Goal: Task Accomplishment & Management: Use online tool/utility

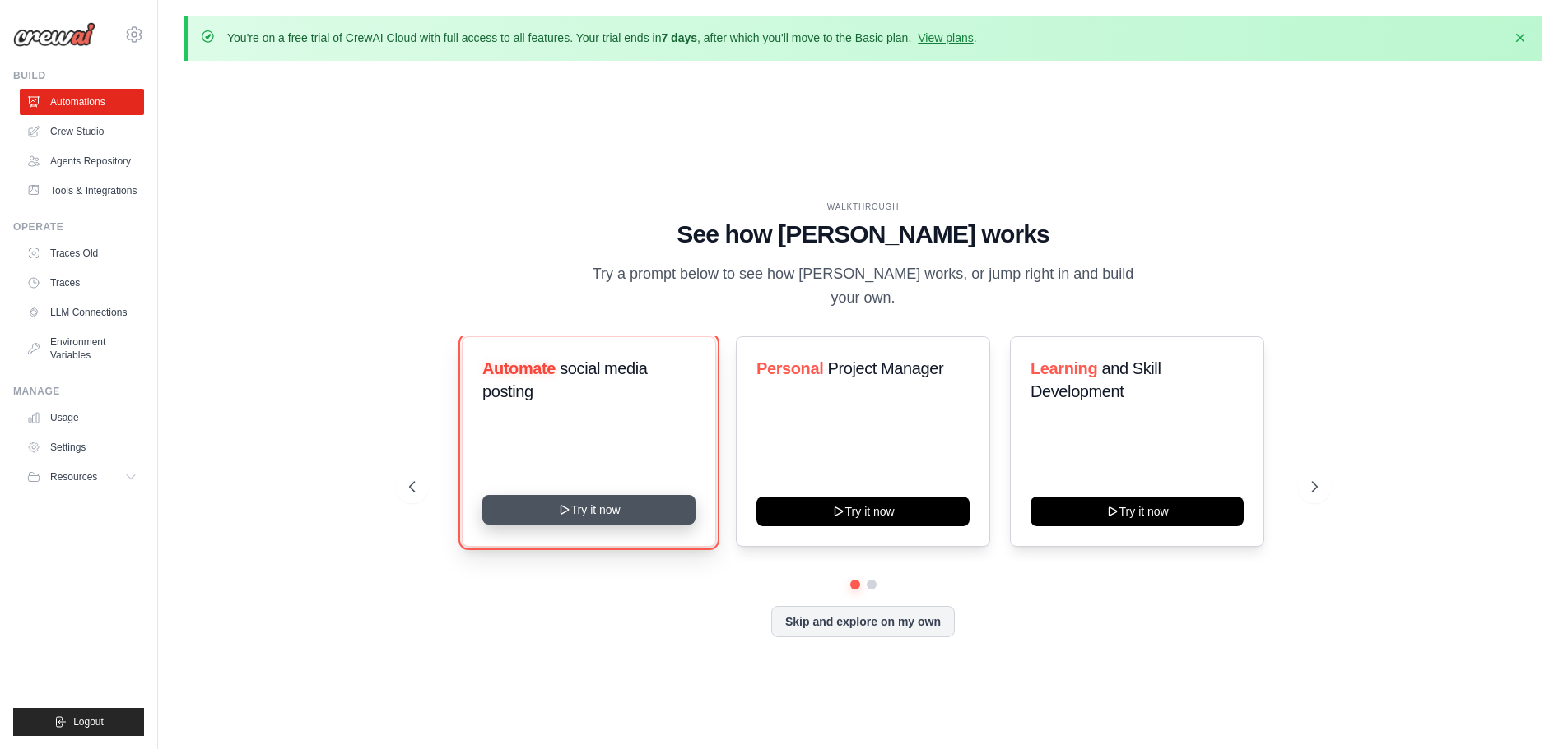
click at [561, 503] on icon at bounding box center [563, 509] width 13 height 13
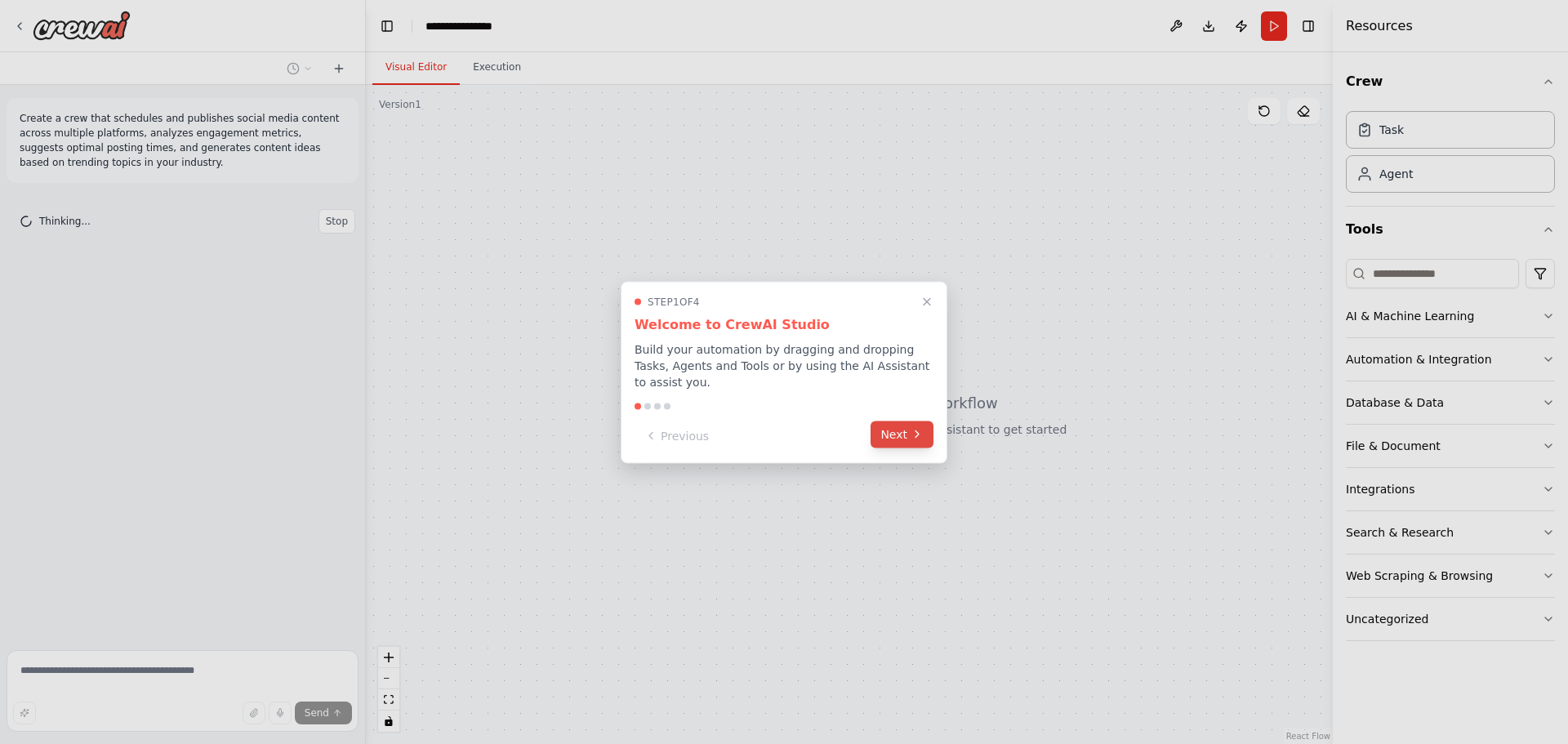
click at [915, 428] on icon at bounding box center [917, 434] width 13 height 13
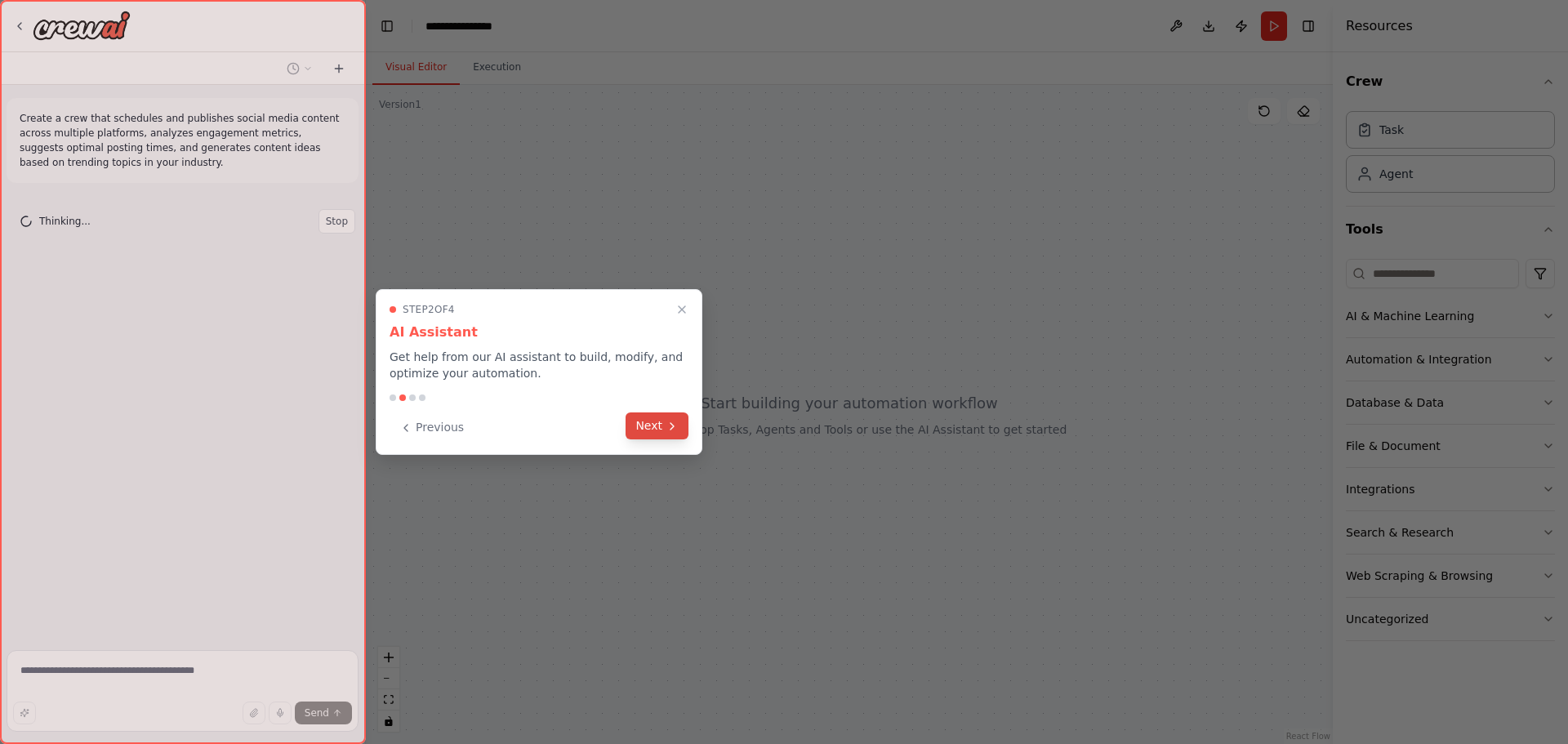
click at [643, 429] on button "Next" at bounding box center [658, 426] width 63 height 27
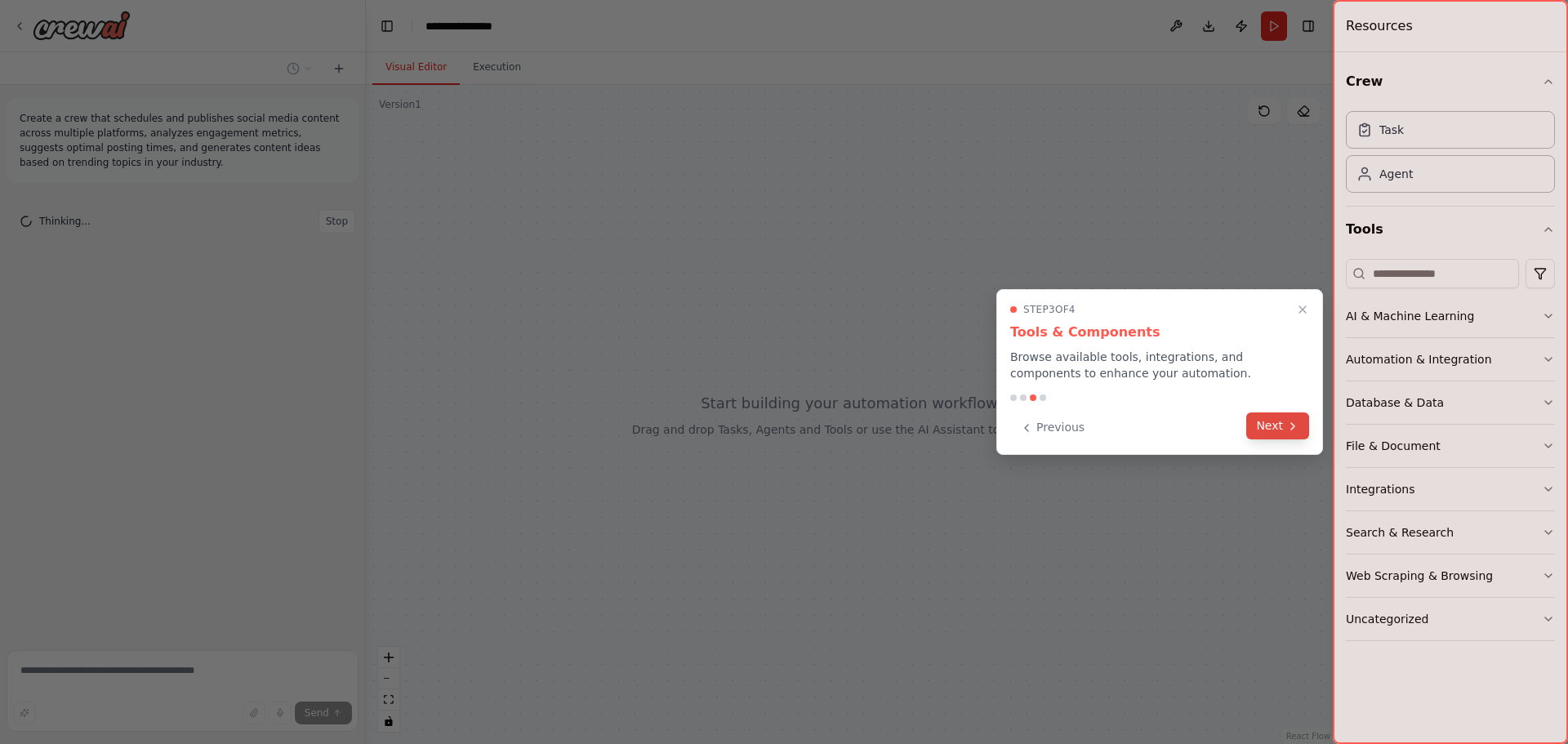
click at [1257, 422] on button "Next" at bounding box center [1278, 426] width 63 height 27
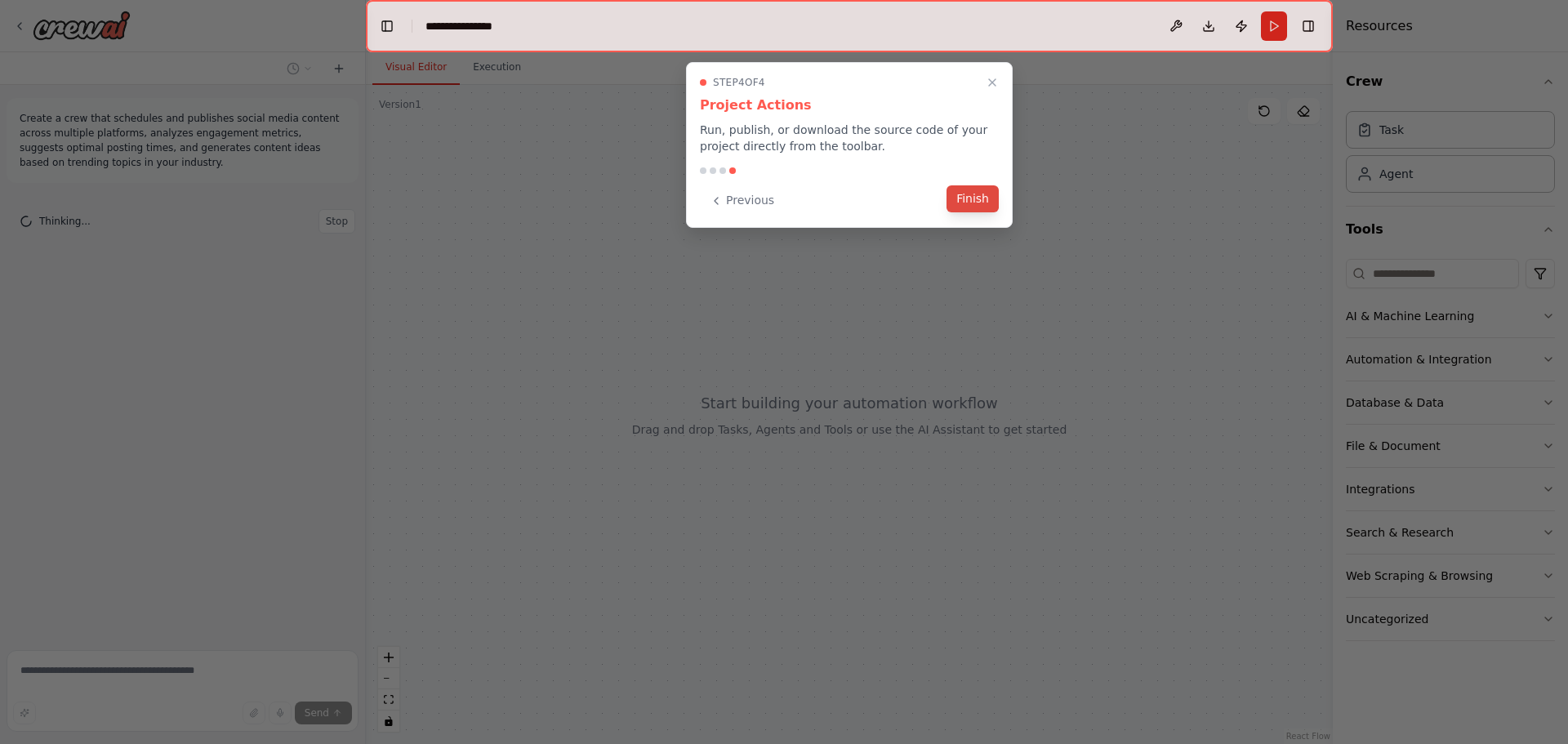
click at [988, 201] on button "Finish" at bounding box center [973, 199] width 52 height 27
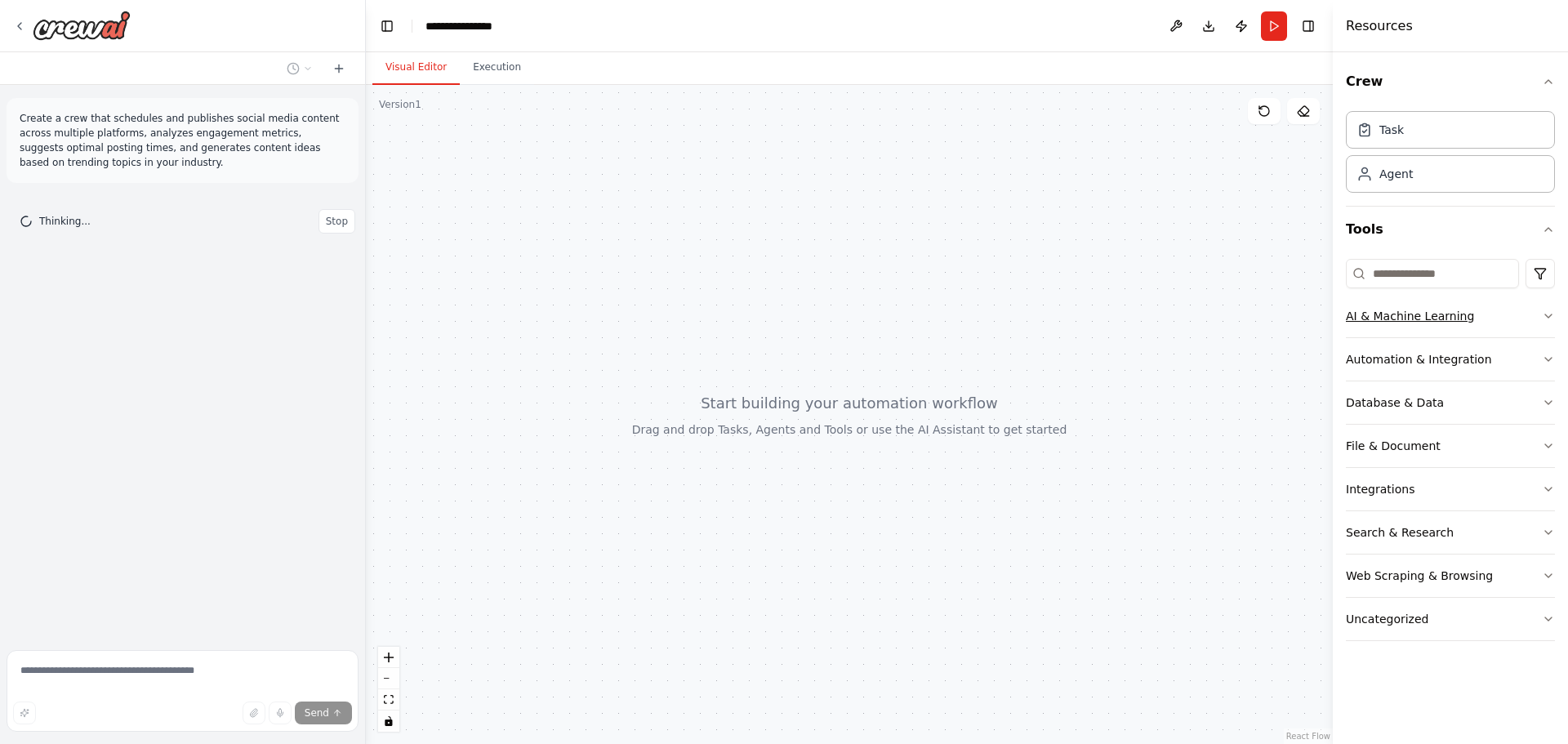
click at [1511, 323] on button "AI & Machine Learning" at bounding box center [1451, 316] width 209 height 42
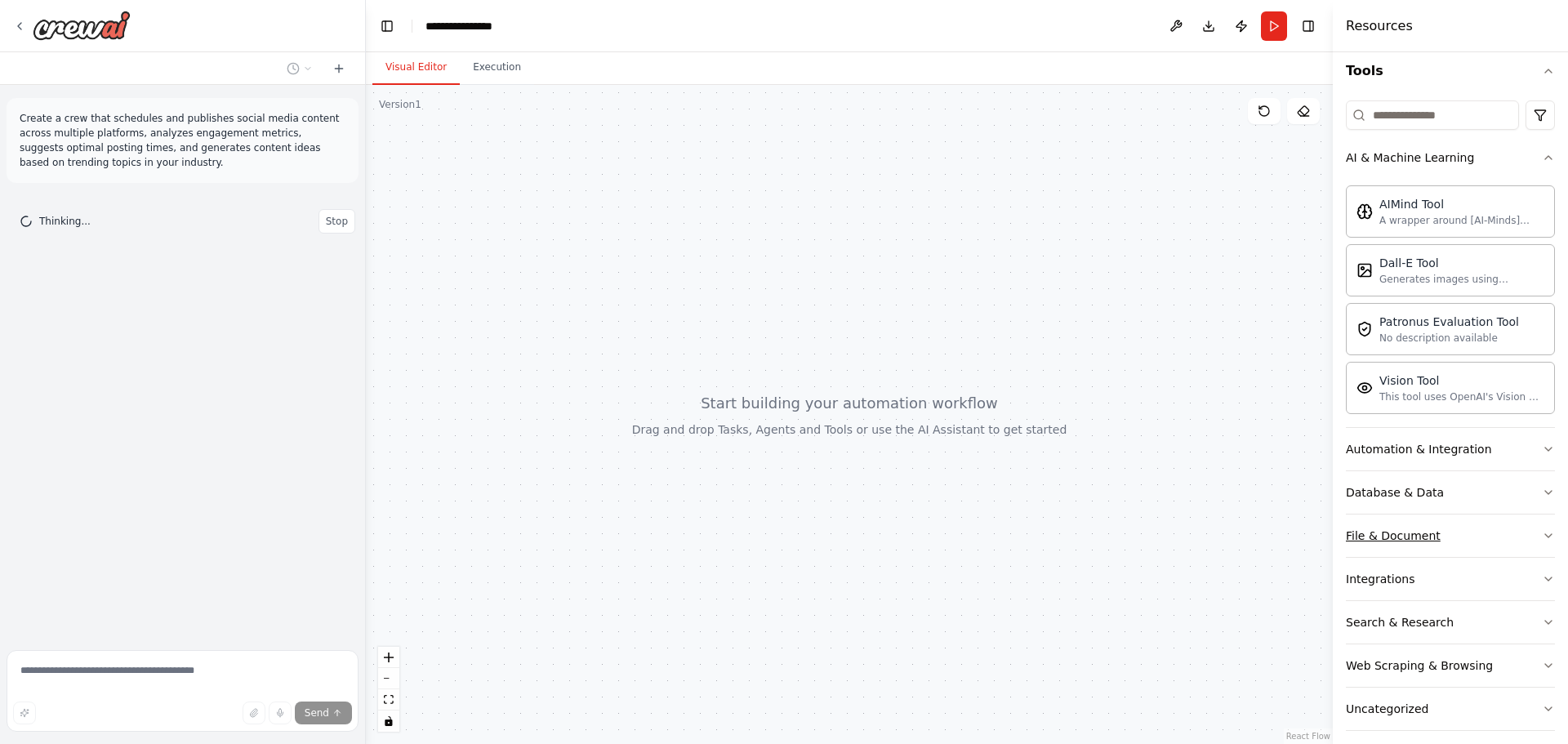
scroll to position [171, 0]
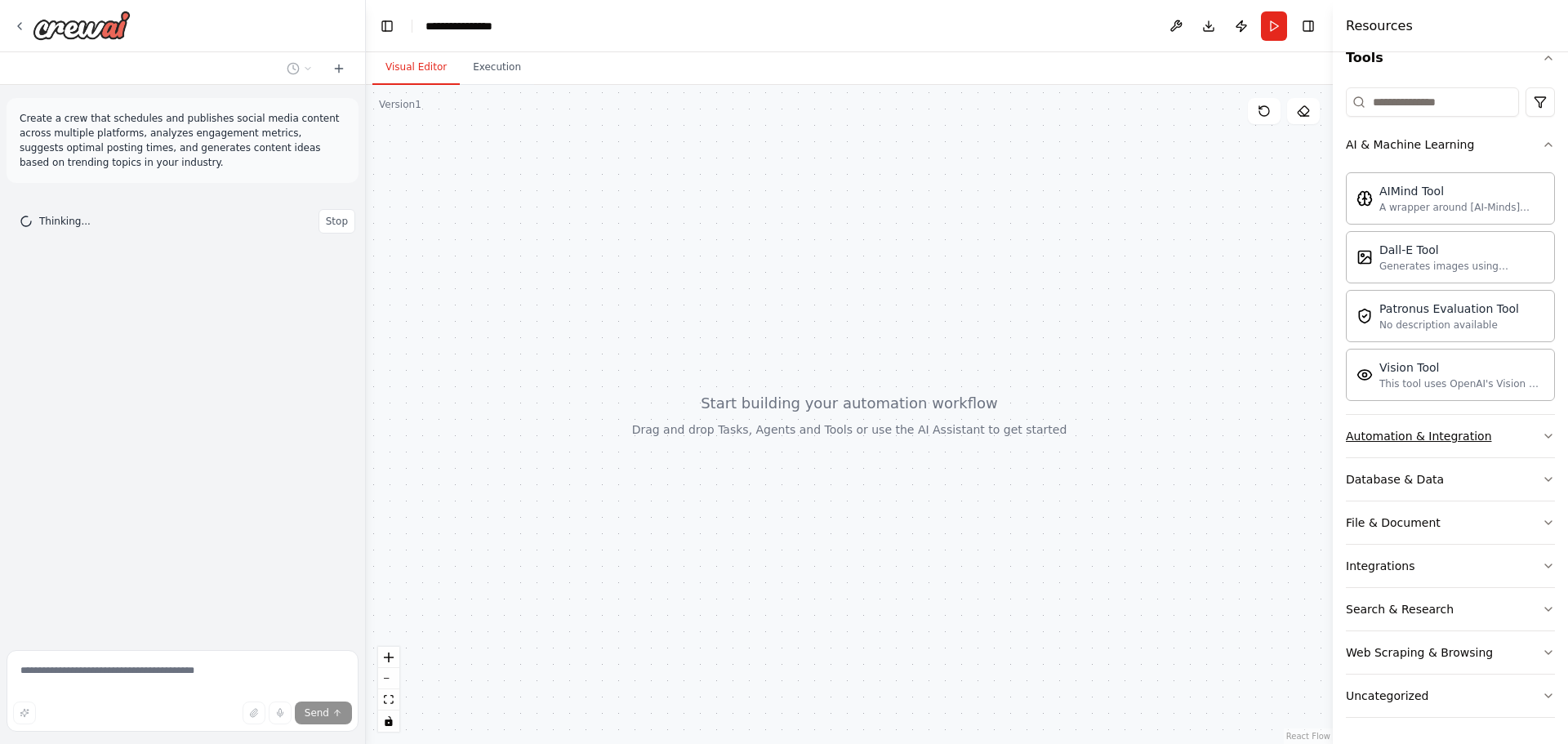
click at [1483, 444] on button "Automation & Integration" at bounding box center [1451, 436] width 209 height 42
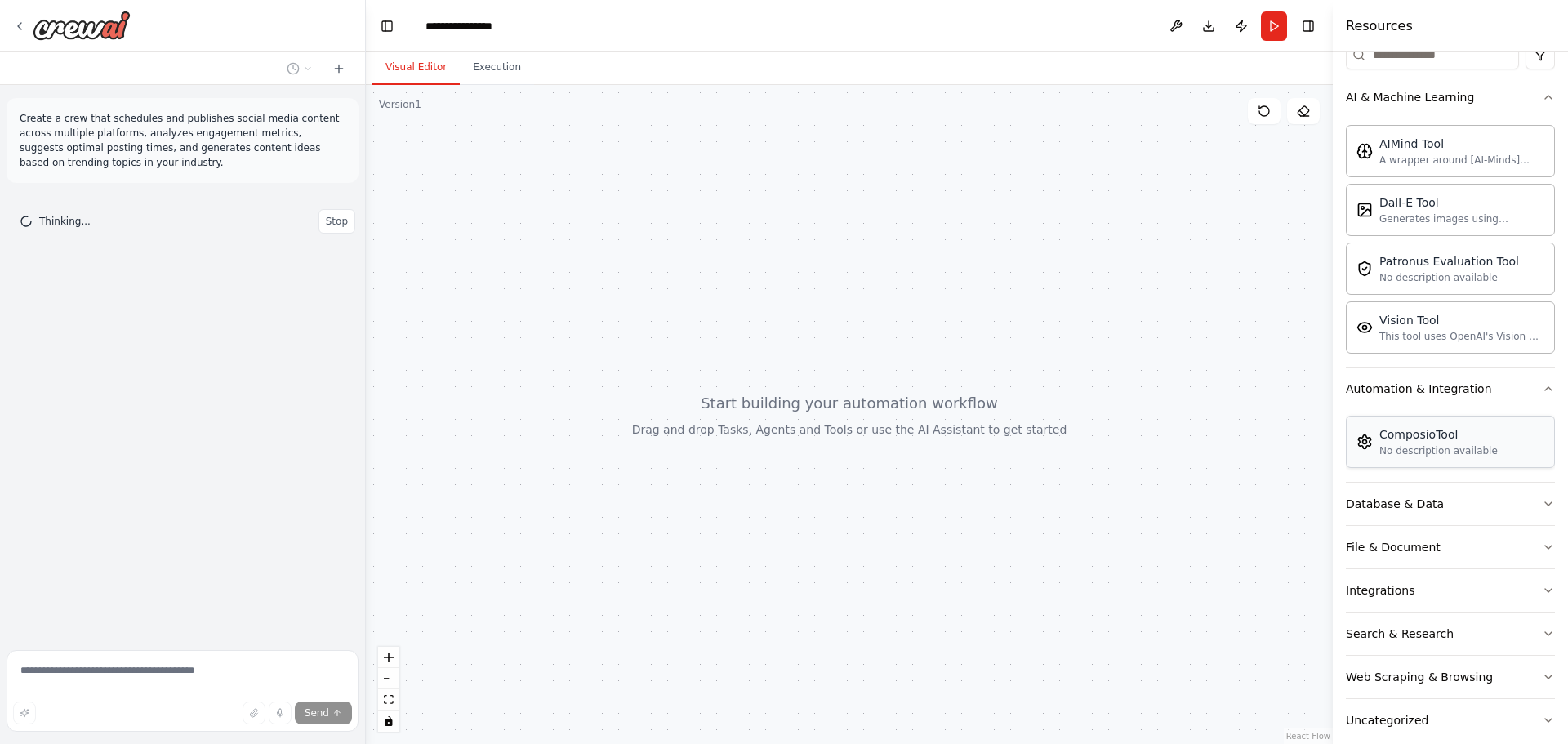
scroll to position [244, 0]
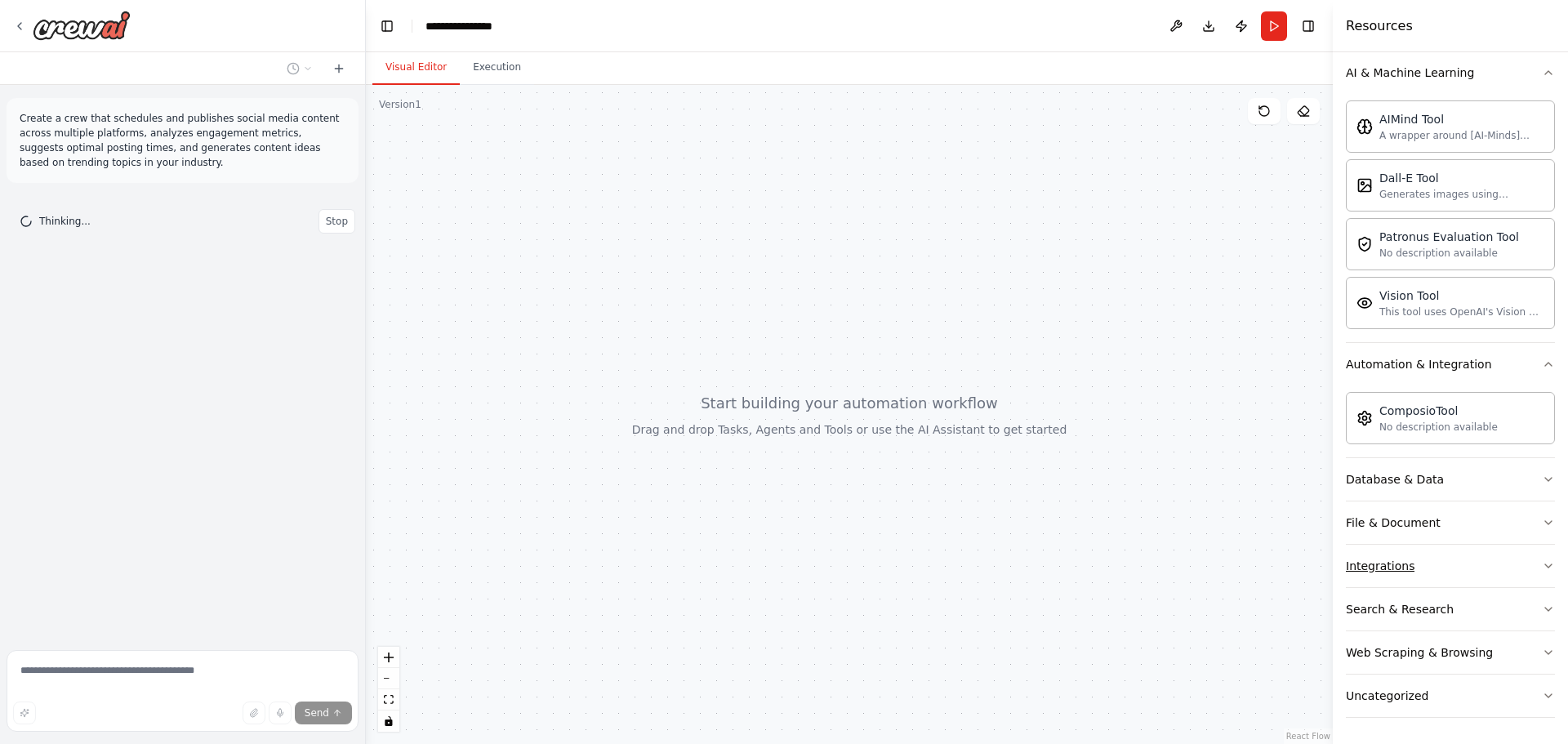
click at [1492, 576] on button "Integrations" at bounding box center [1451, 566] width 209 height 42
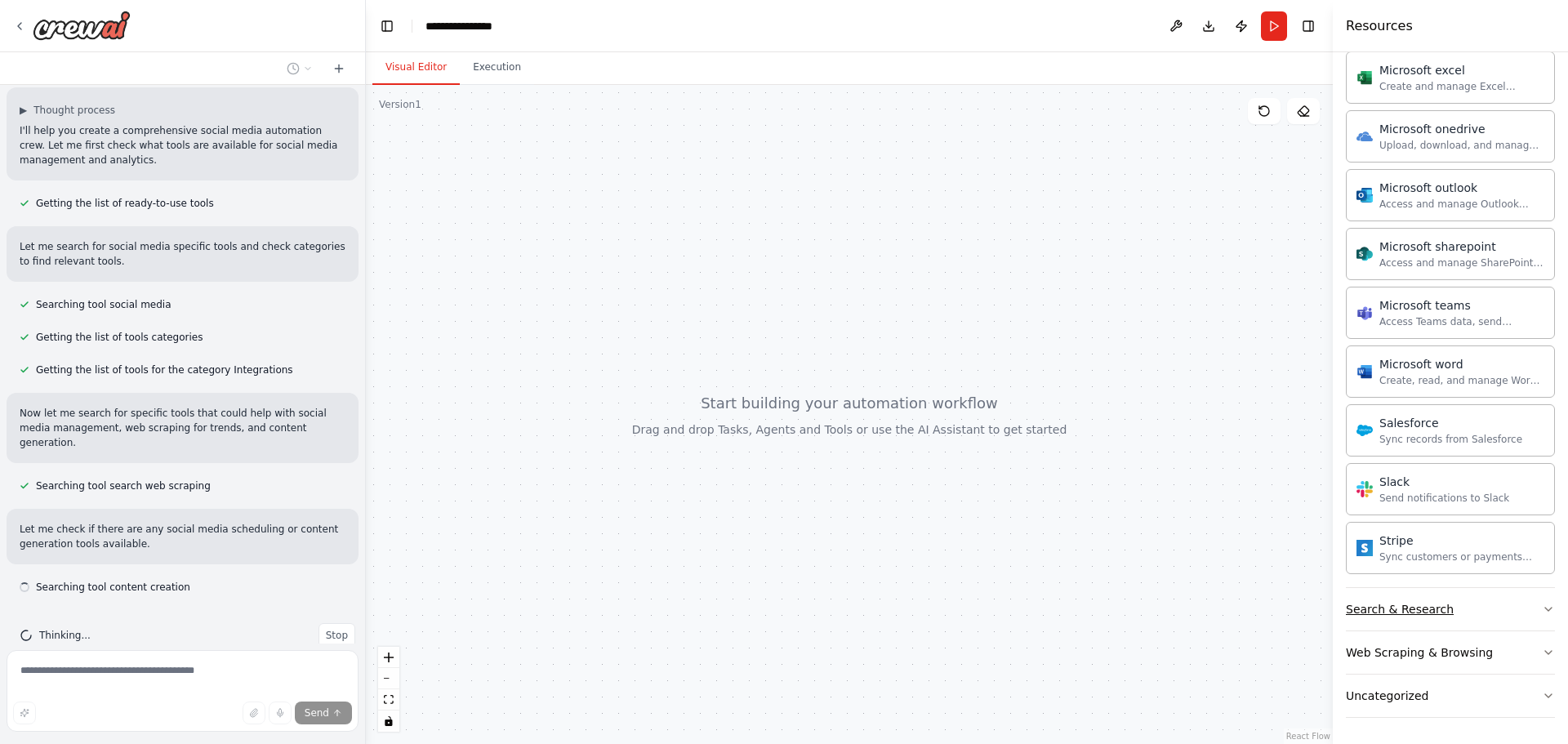
scroll to position [123, 0]
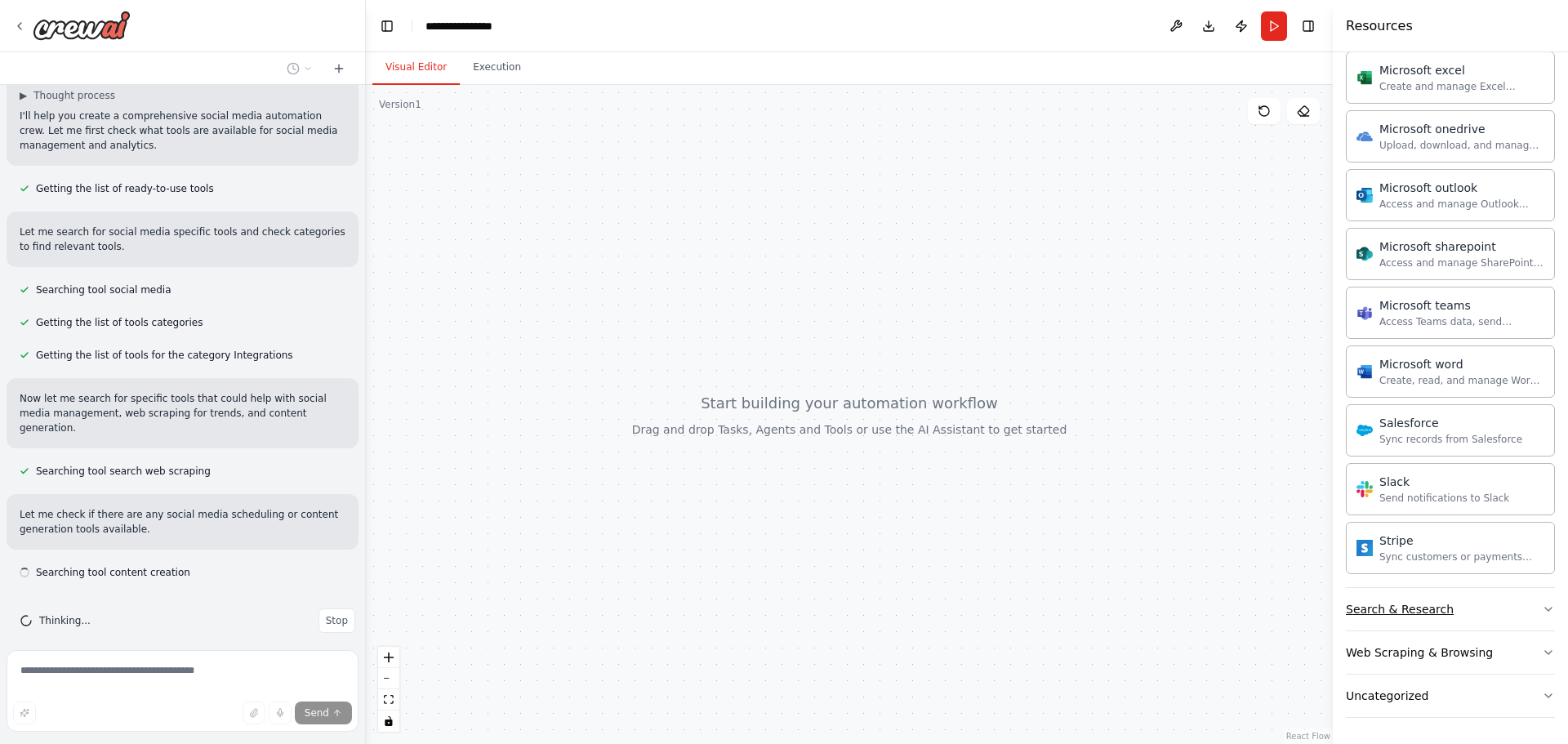
click at [1504, 616] on button "Search & Research" at bounding box center [1451, 609] width 209 height 42
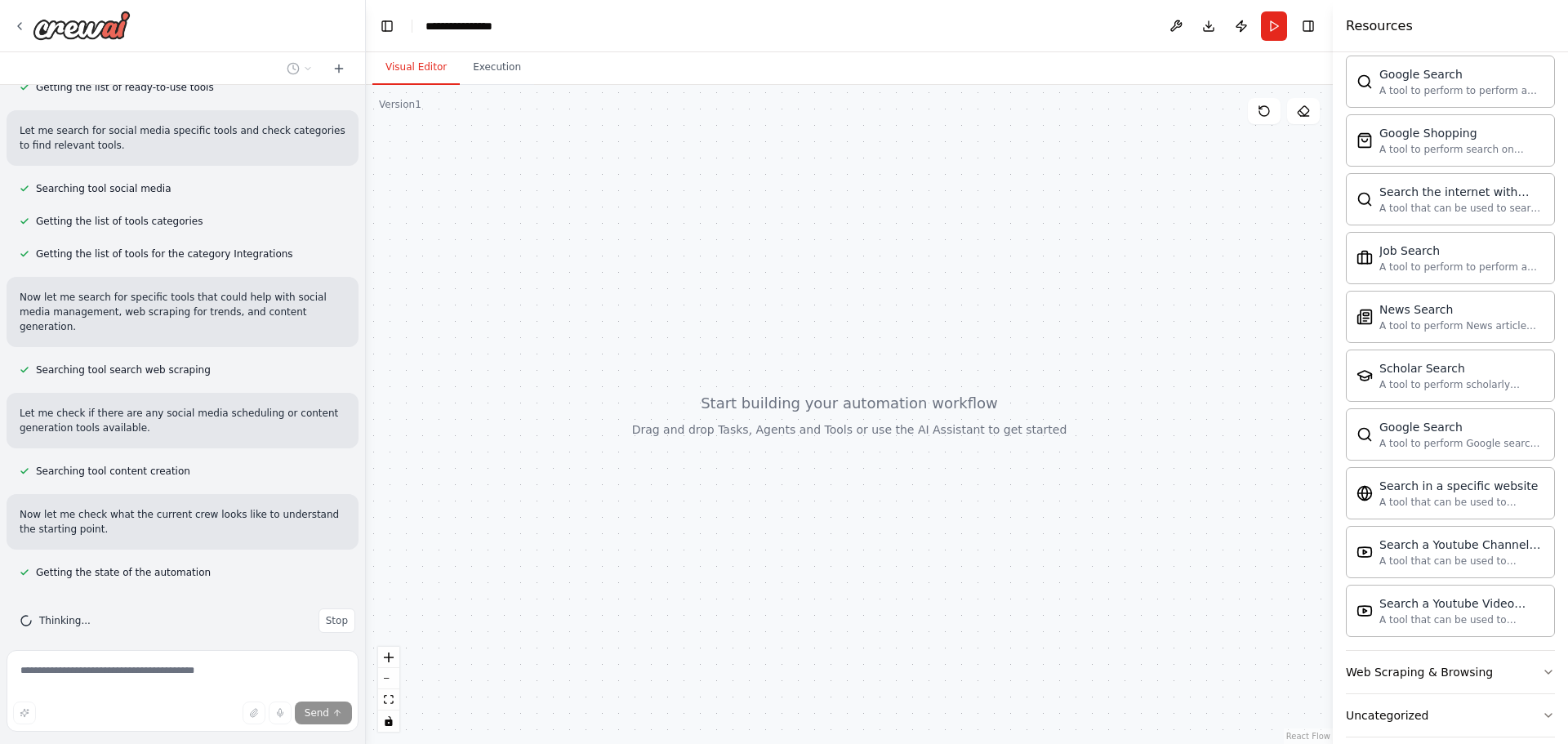
scroll to position [2034, 0]
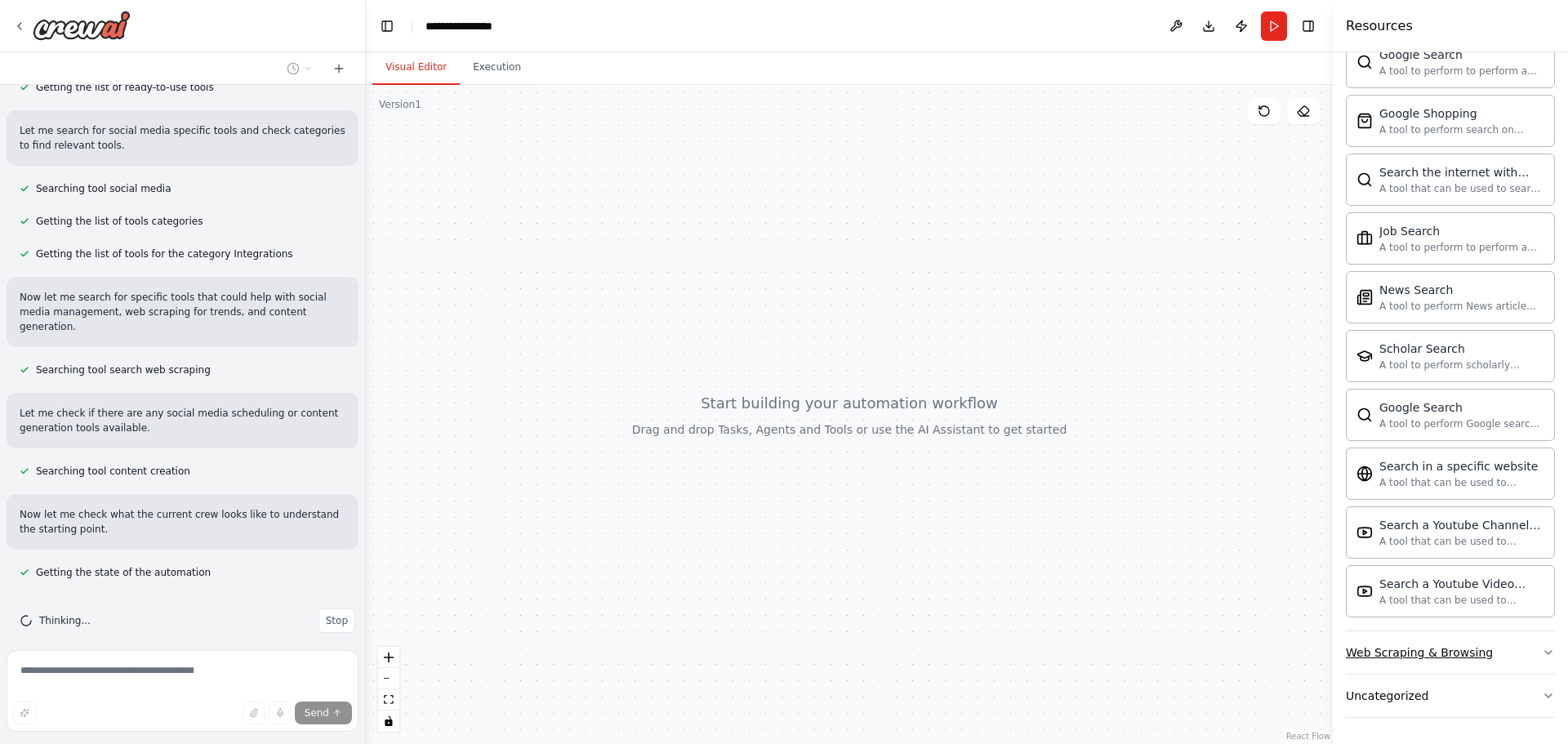
click at [1496, 649] on button "Web Scraping & Browsing" at bounding box center [1451, 653] width 209 height 42
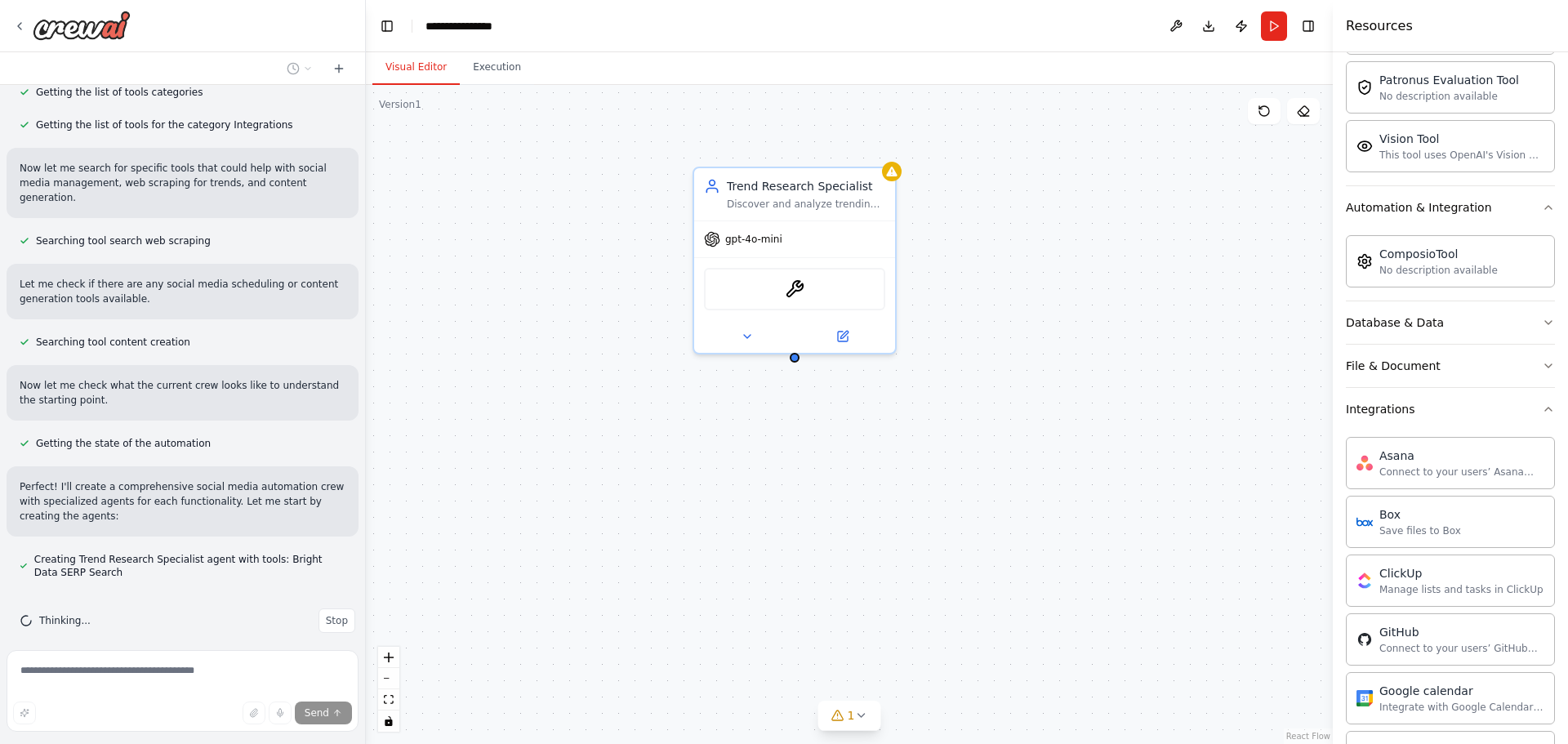
scroll to position [0, 0]
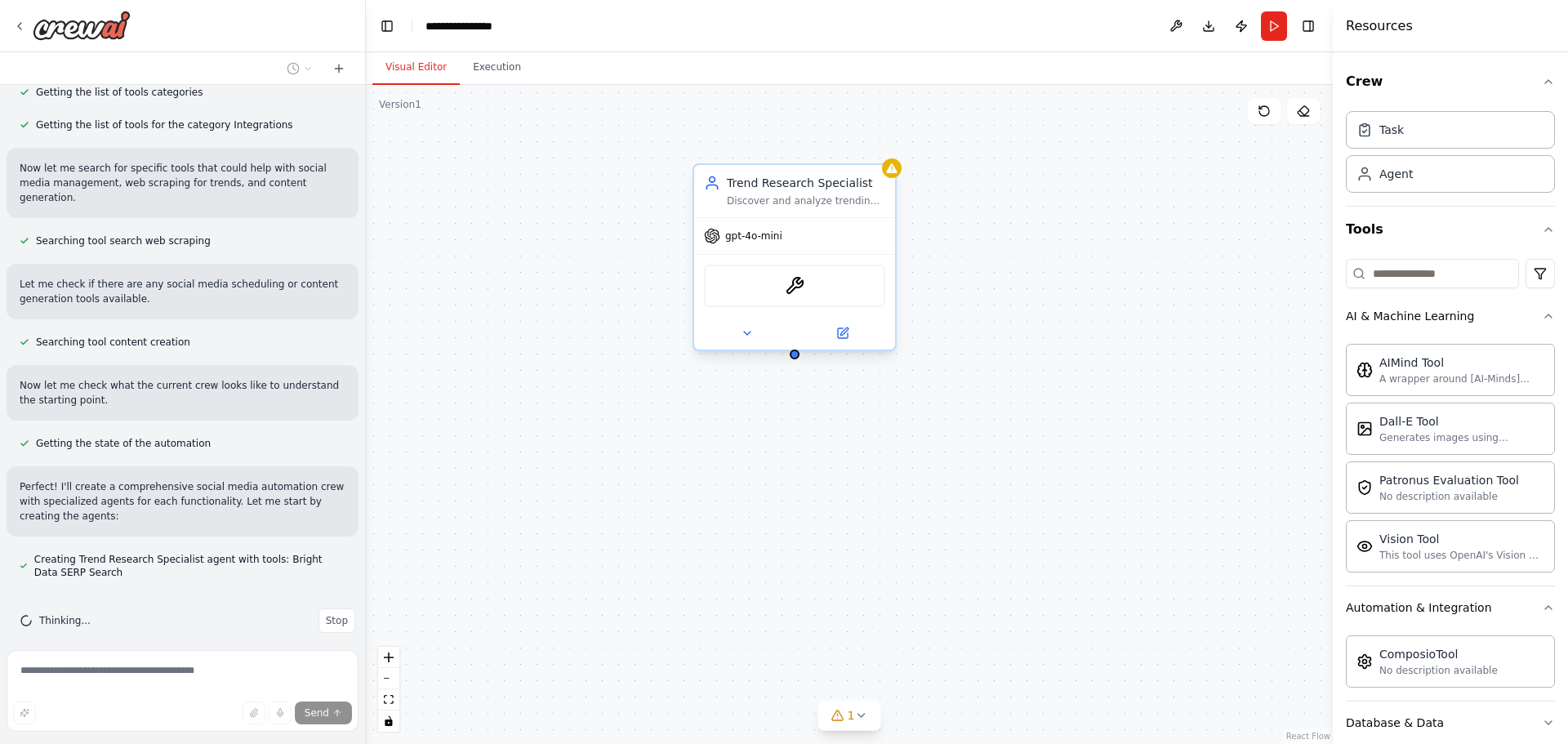
click at [791, 244] on div "gpt-4o-mini" at bounding box center [795, 236] width 201 height 36
click at [803, 295] on img at bounding box center [795, 286] width 19 height 19
click at [799, 285] on img at bounding box center [795, 286] width 19 height 19
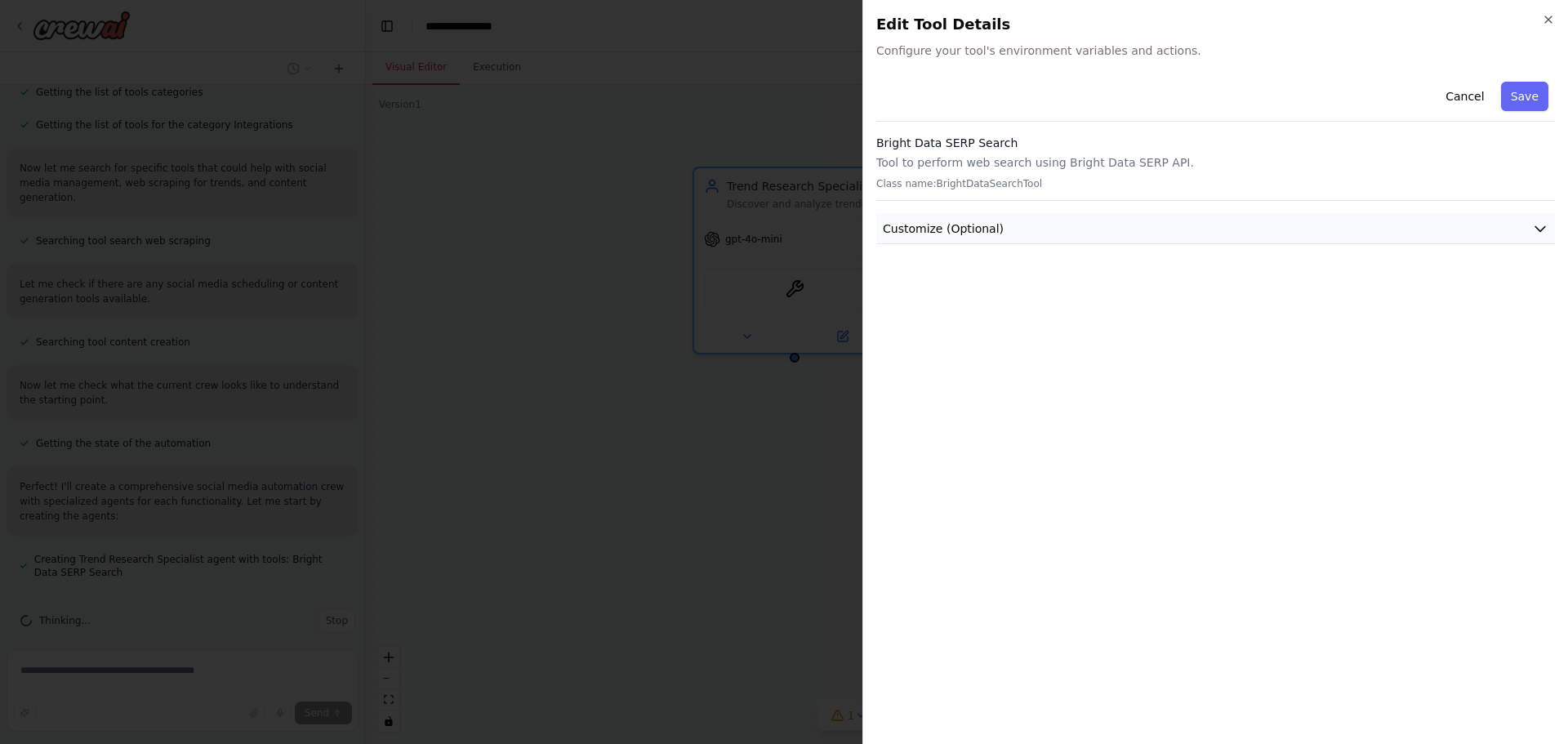
click at [1095, 222] on button "Customize (Optional)" at bounding box center [1216, 229] width 679 height 30
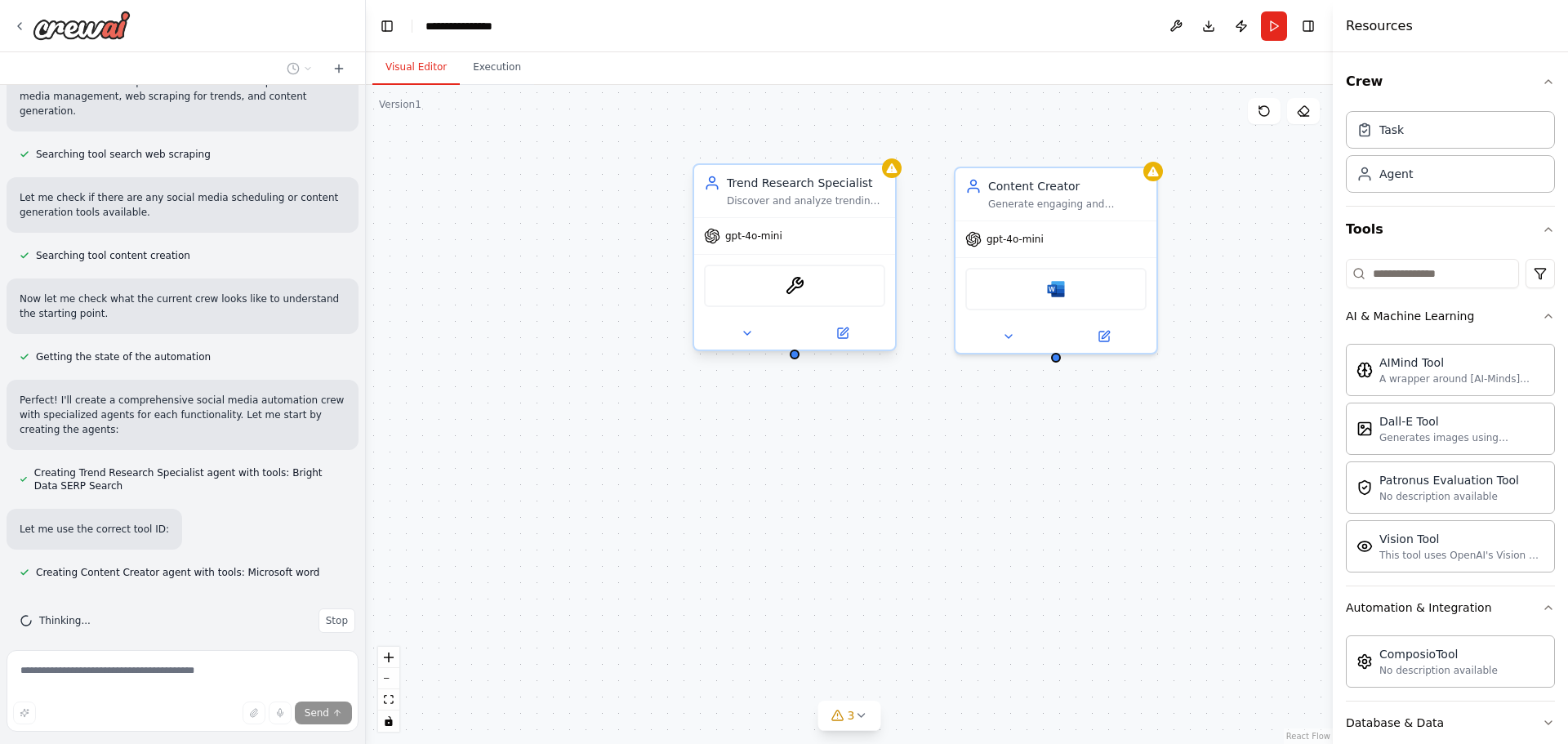
click at [789, 208] on div "Trend Research Specialist Discover and analyze trending topics in the {industry…" at bounding box center [795, 191] width 201 height 52
click at [799, 288] on img at bounding box center [795, 286] width 19 height 19
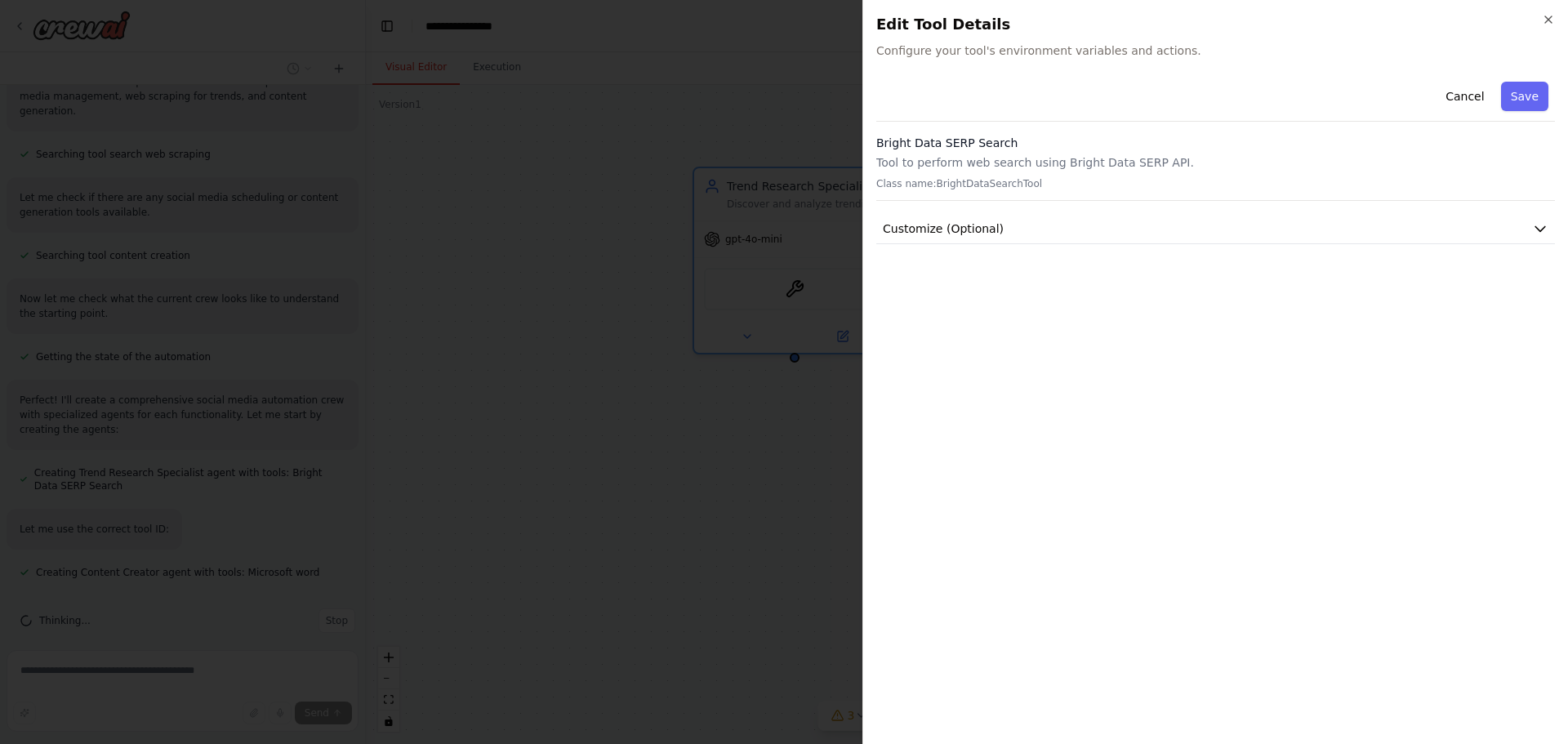
click at [982, 153] on div "Bright Data SERP Search Tool to perform web search using Bright Data SERP API. …" at bounding box center [1216, 167] width 679 height 66
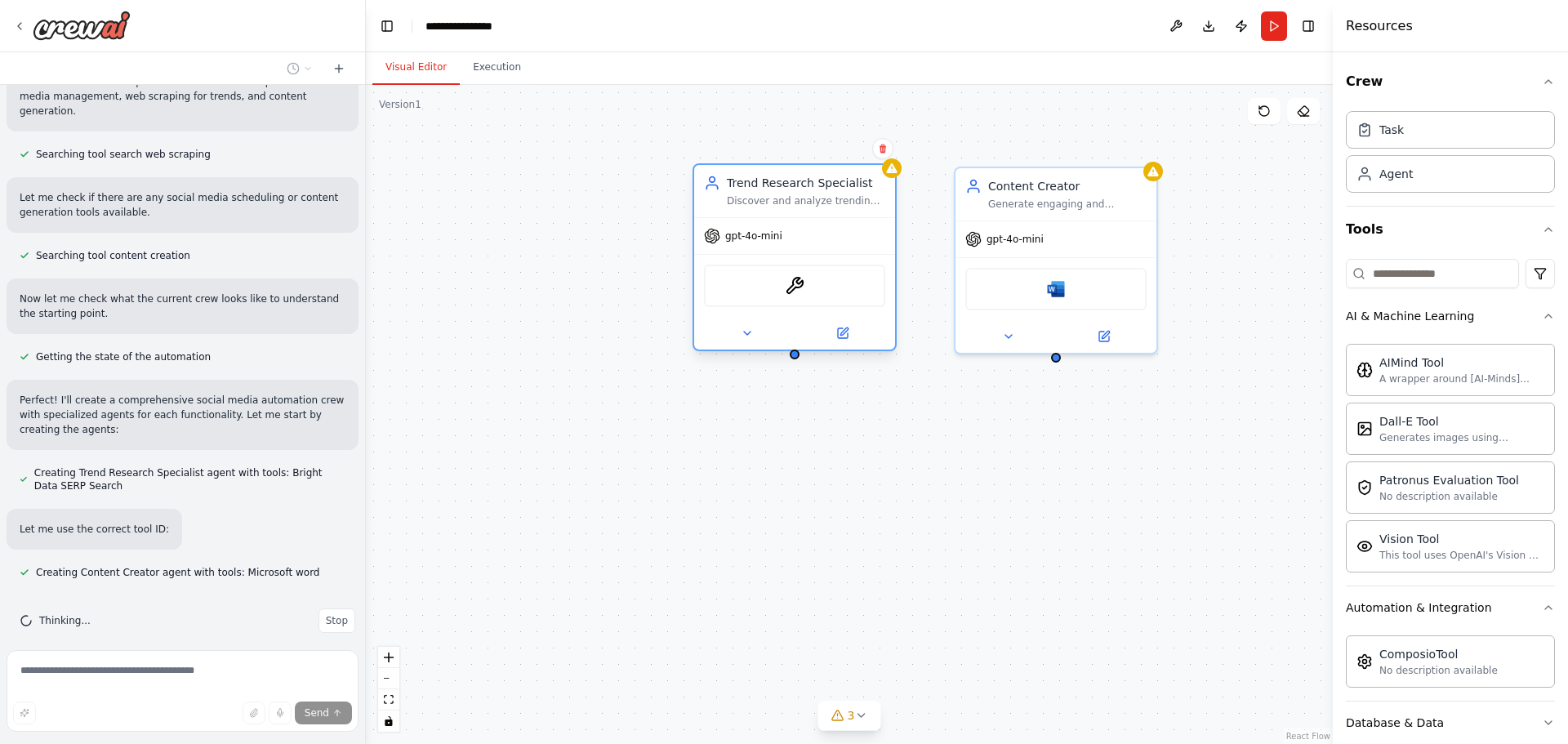
click at [750, 244] on div "gpt-4o-mini" at bounding box center [795, 236] width 201 height 36
click at [762, 193] on div "Trend Research Specialist Discover and analyze trending topics in the {industry…" at bounding box center [806, 191] width 158 height 33
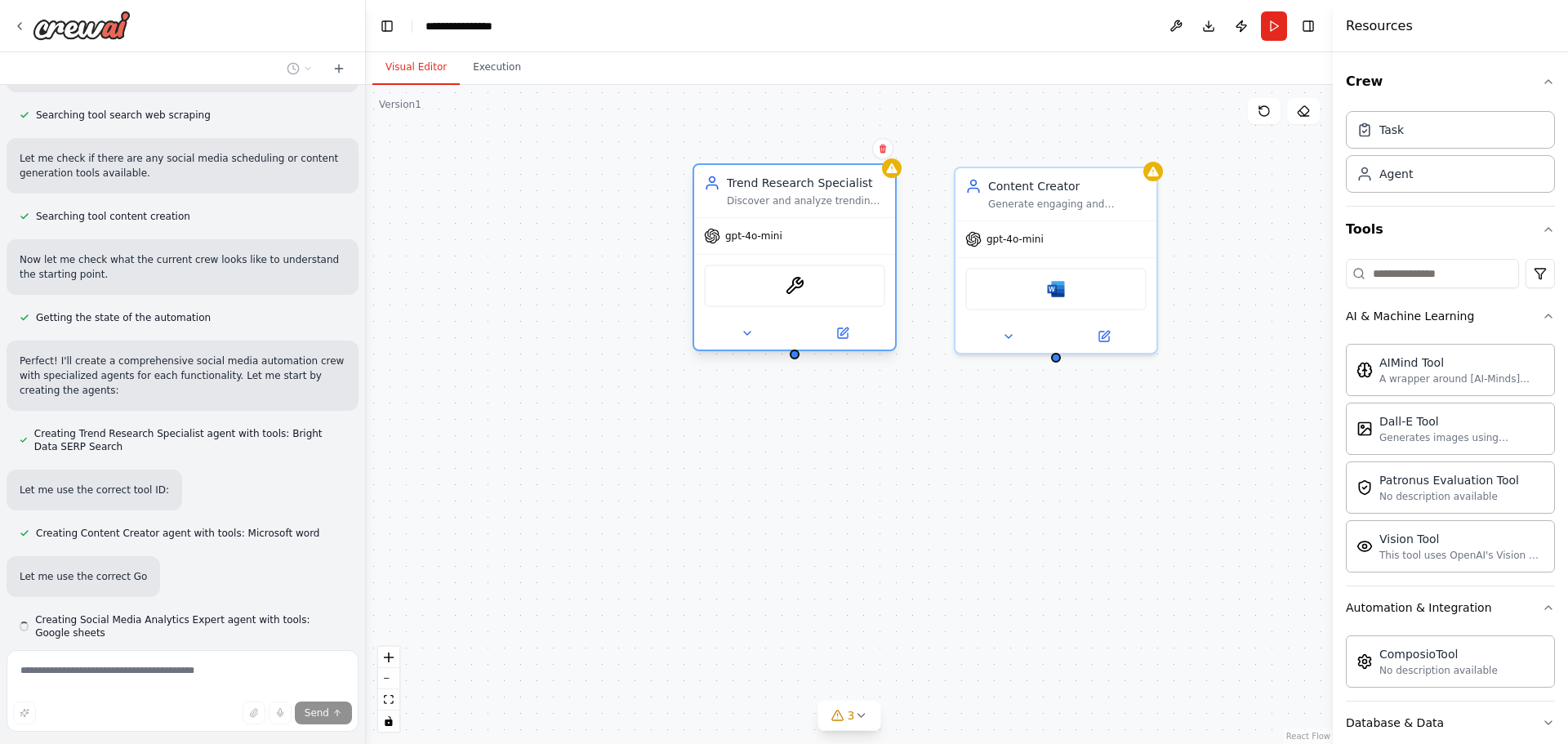
scroll to position [540, 0]
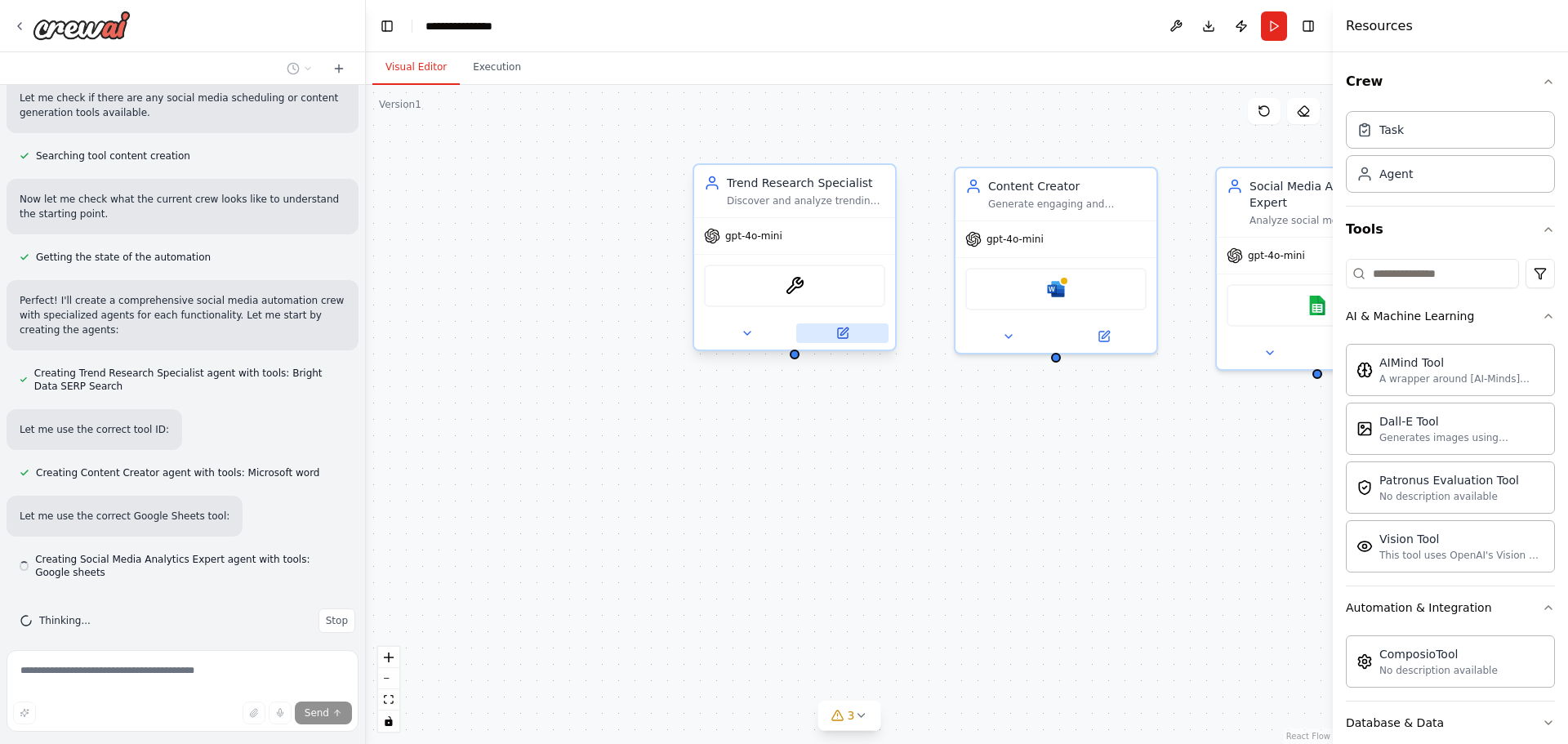
click at [845, 334] on icon at bounding box center [842, 332] width 10 height 10
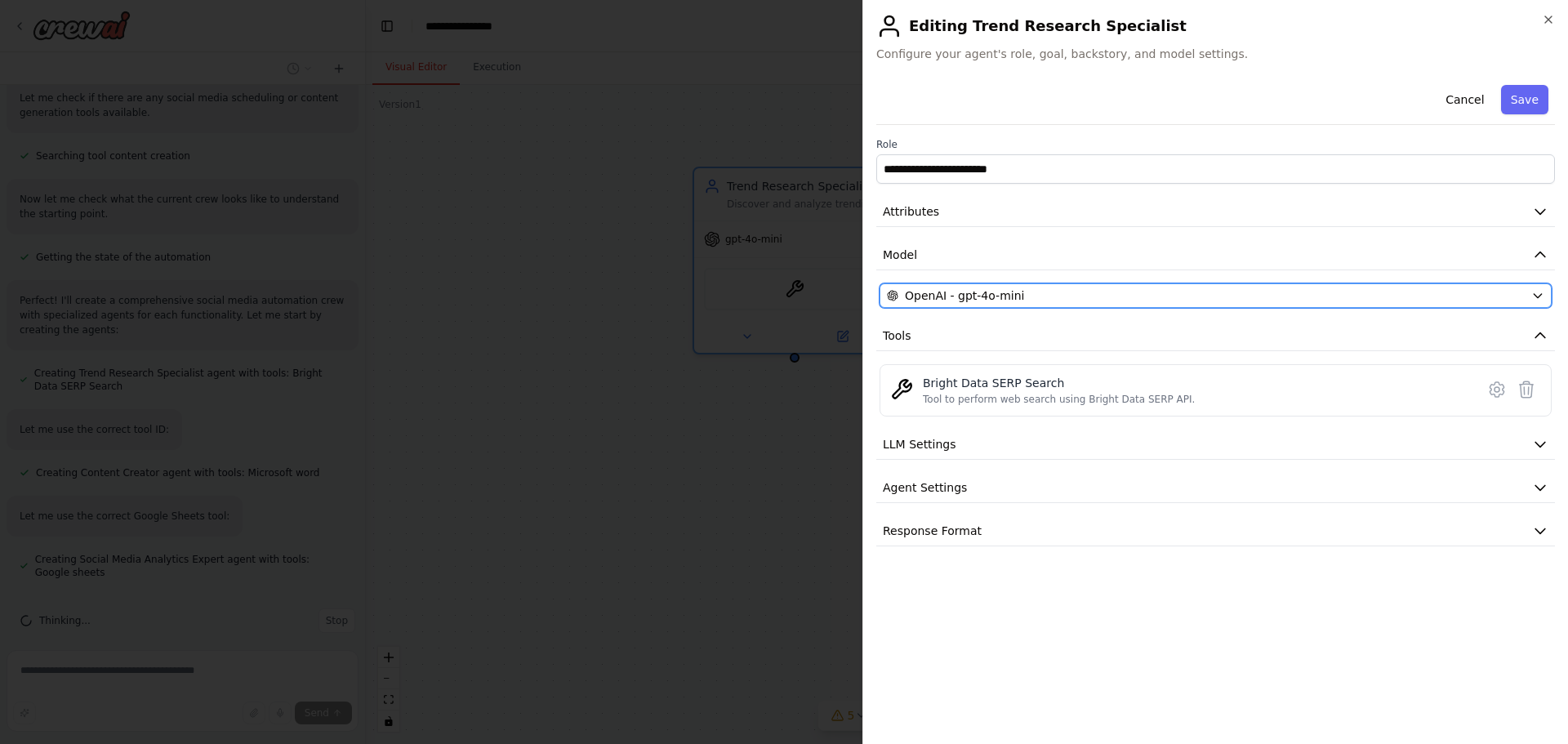
click at [1058, 295] on div "OpenAI - gpt-4o-mini" at bounding box center [1206, 295] width 638 height 17
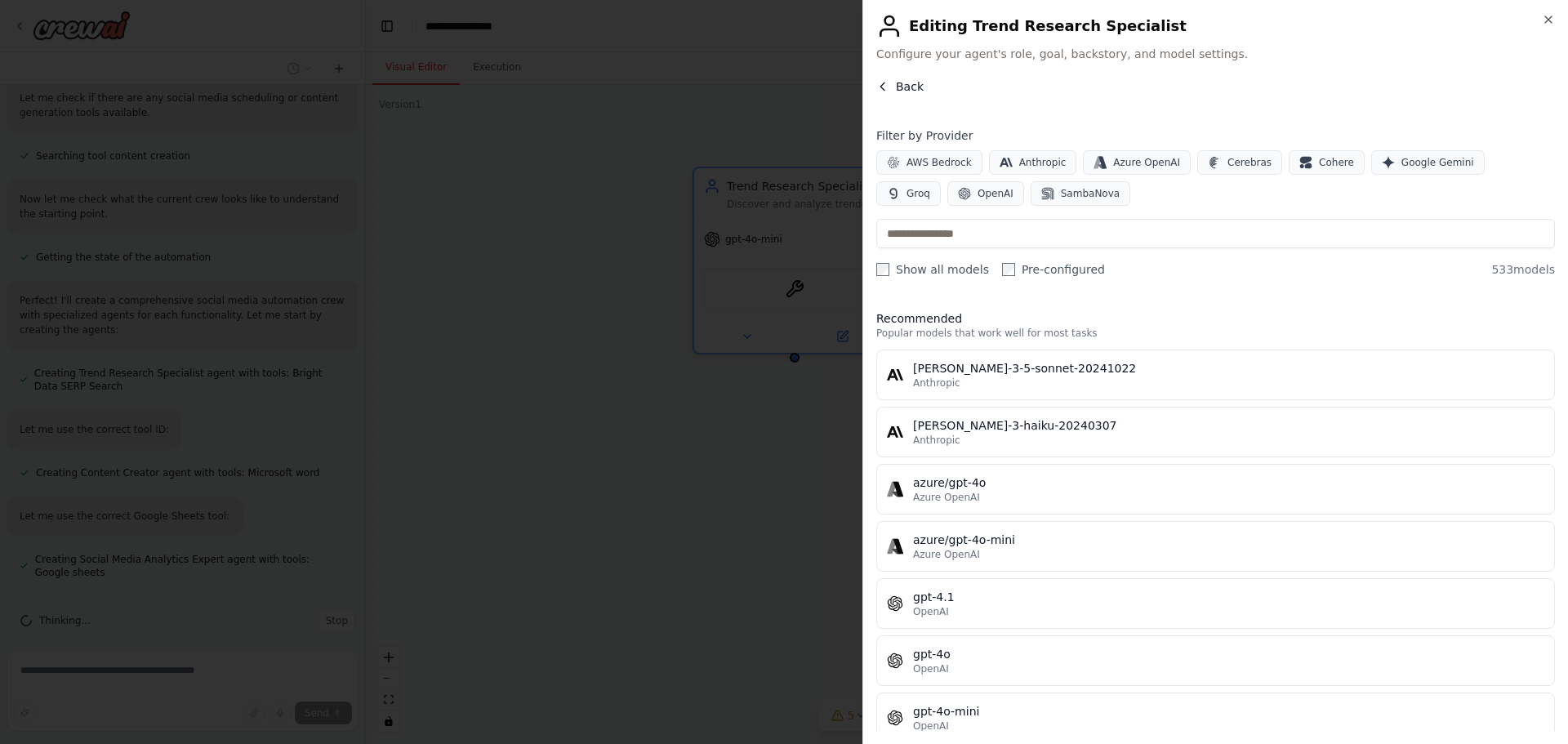
click at [891, 88] on button "Back" at bounding box center [901, 86] width 47 height 17
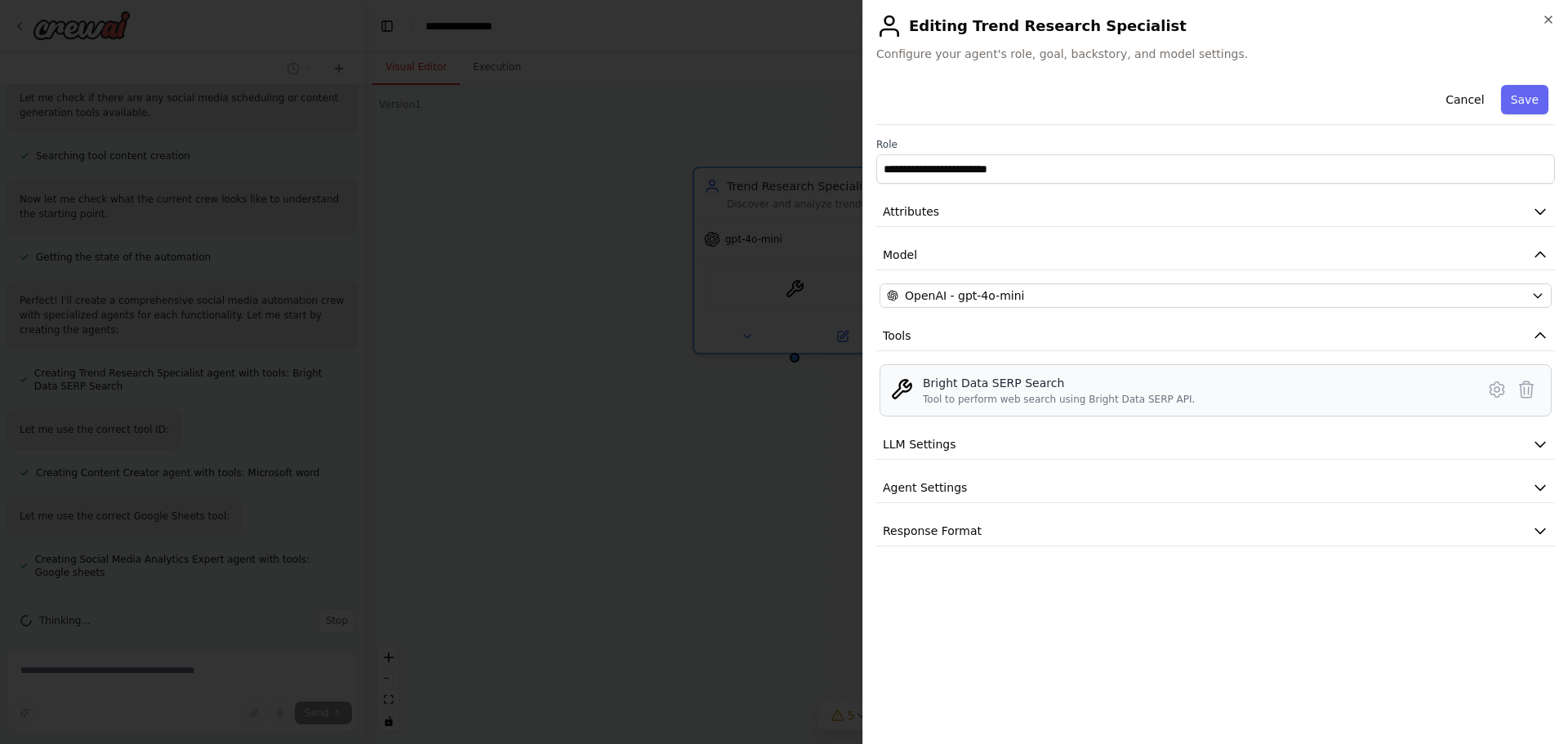
click at [1052, 383] on div "Bright Data SERP Search" at bounding box center [1059, 383] width 272 height 17
click at [1184, 453] on button "LLM Settings" at bounding box center [1216, 445] width 679 height 30
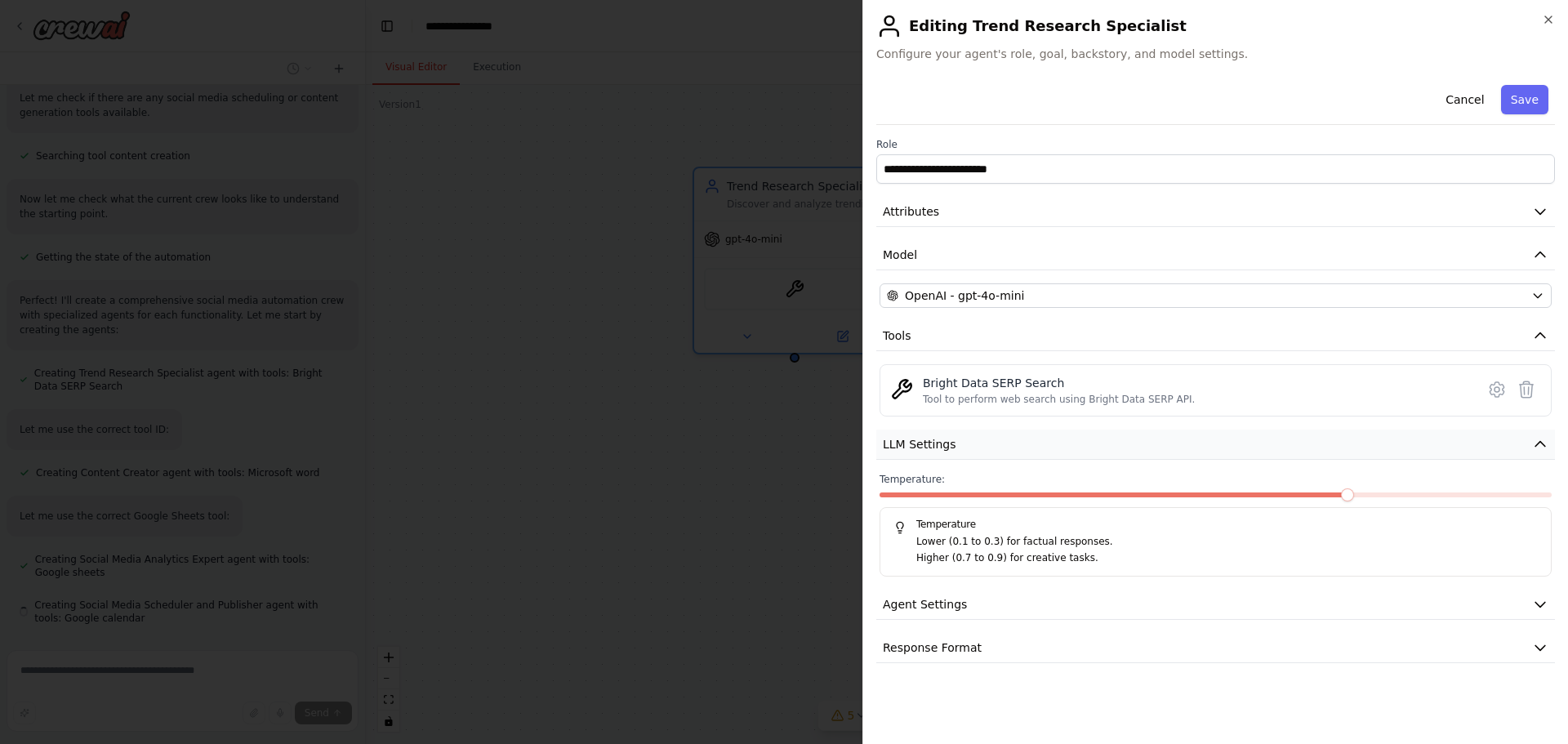
scroll to position [586, 0]
click at [1184, 453] on button "LLM Settings" at bounding box center [1216, 445] width 679 height 30
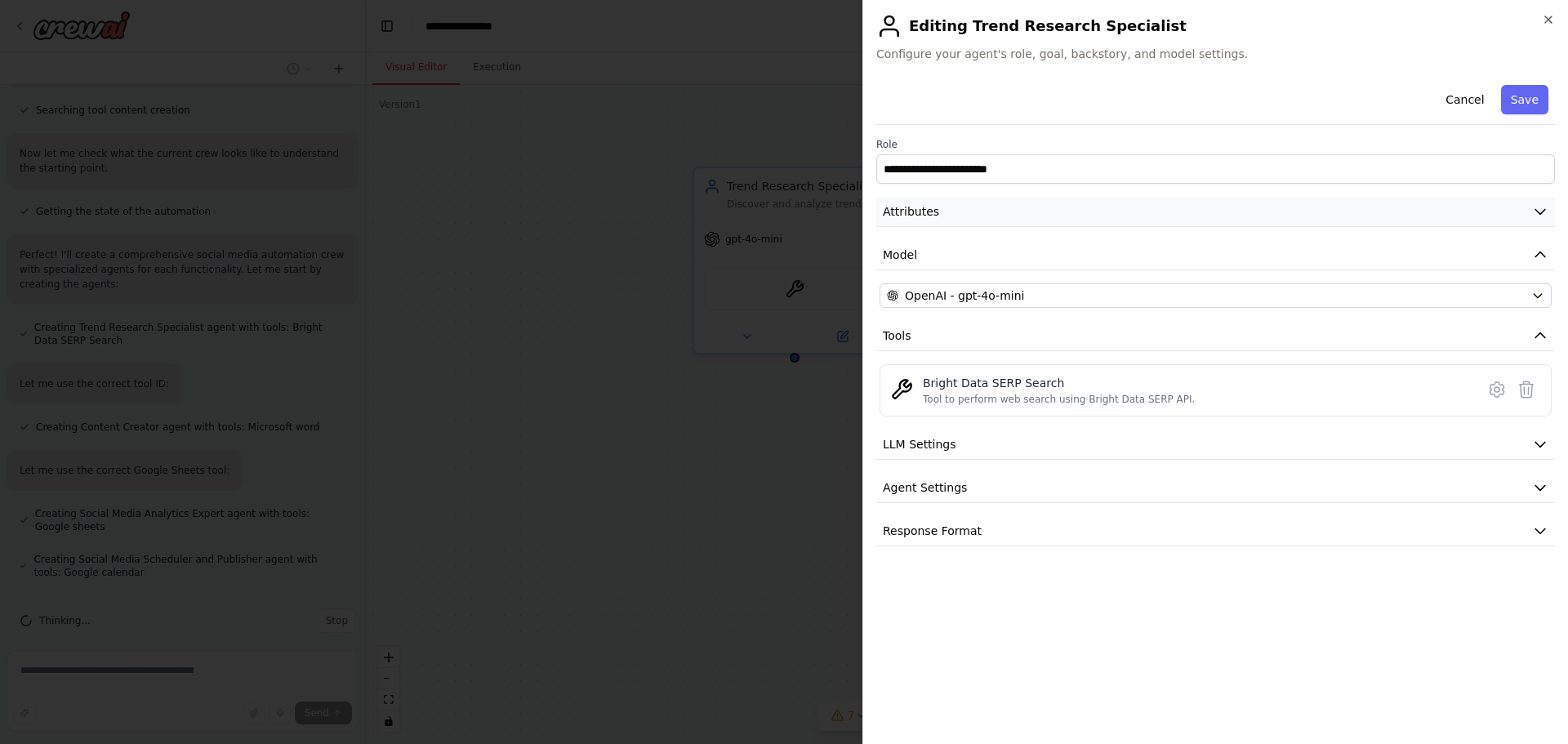
click at [1010, 208] on button "Attributes" at bounding box center [1216, 212] width 679 height 30
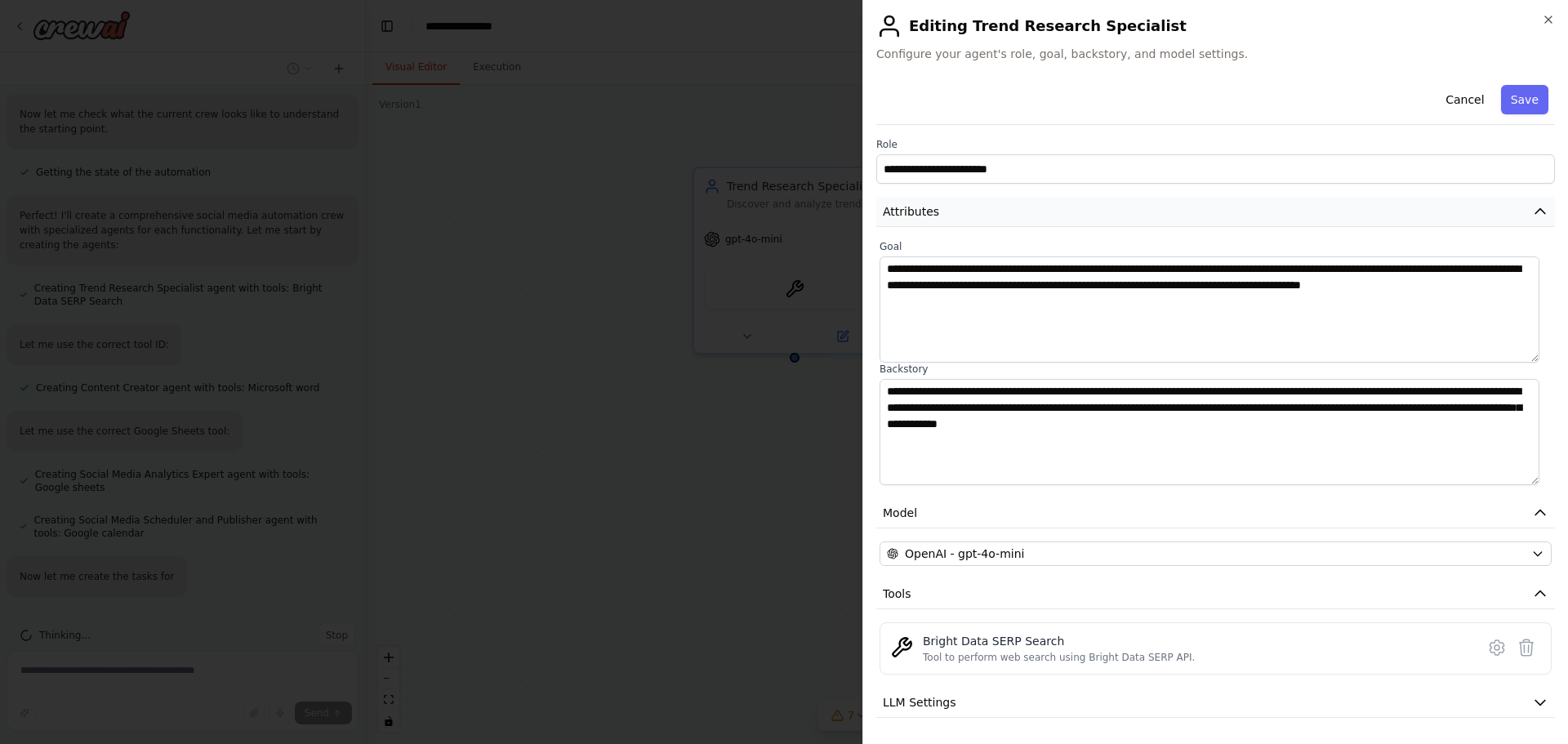
scroll to position [672, 0]
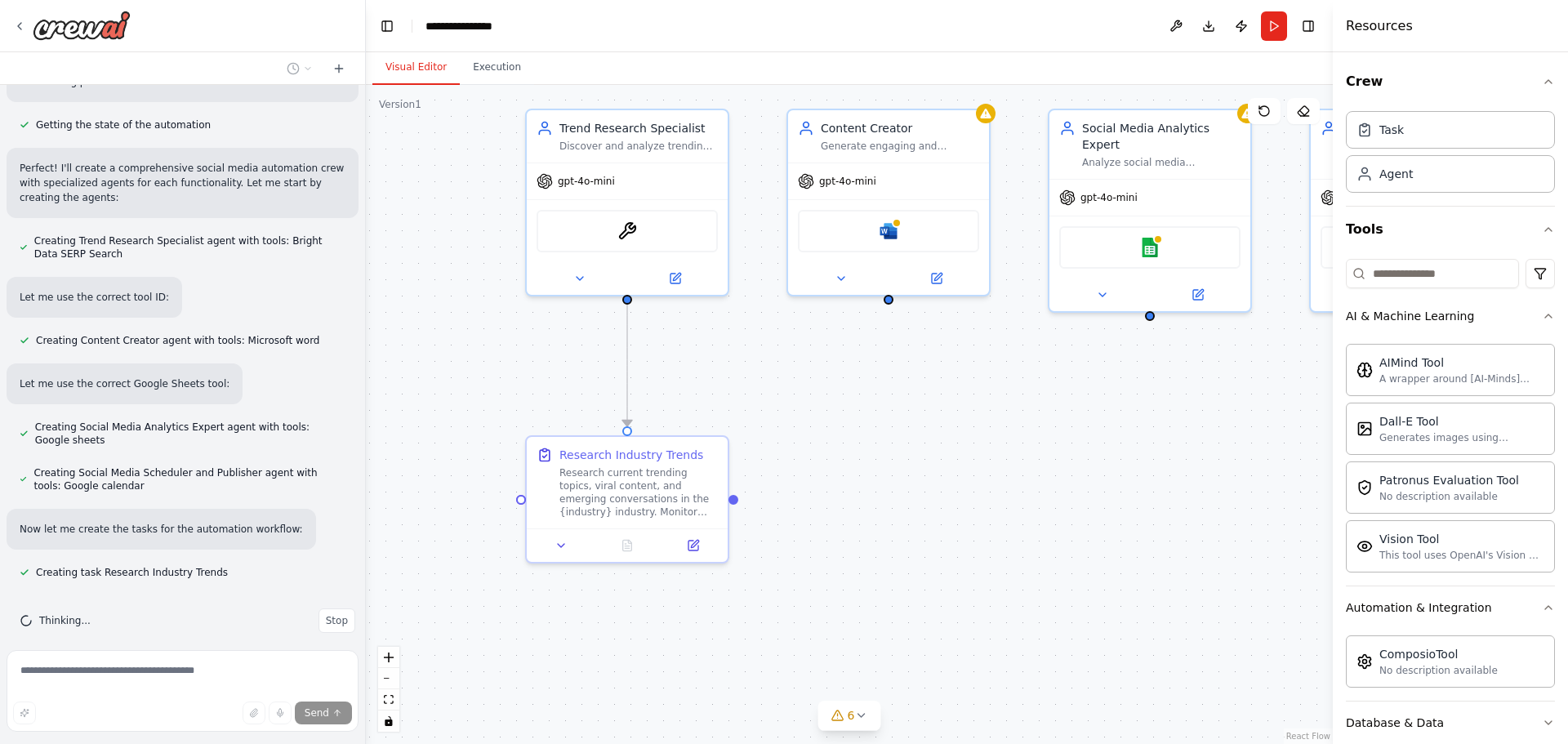
drag, startPoint x: 1070, startPoint y: 477, endPoint x: 902, endPoint y: 419, distance: 177.7
click at [902, 419] on div ".deletable-edge-delete-btn { width: 20px; height: 20px; border: 0px solid #ffff…" at bounding box center [850, 415] width 967 height 660
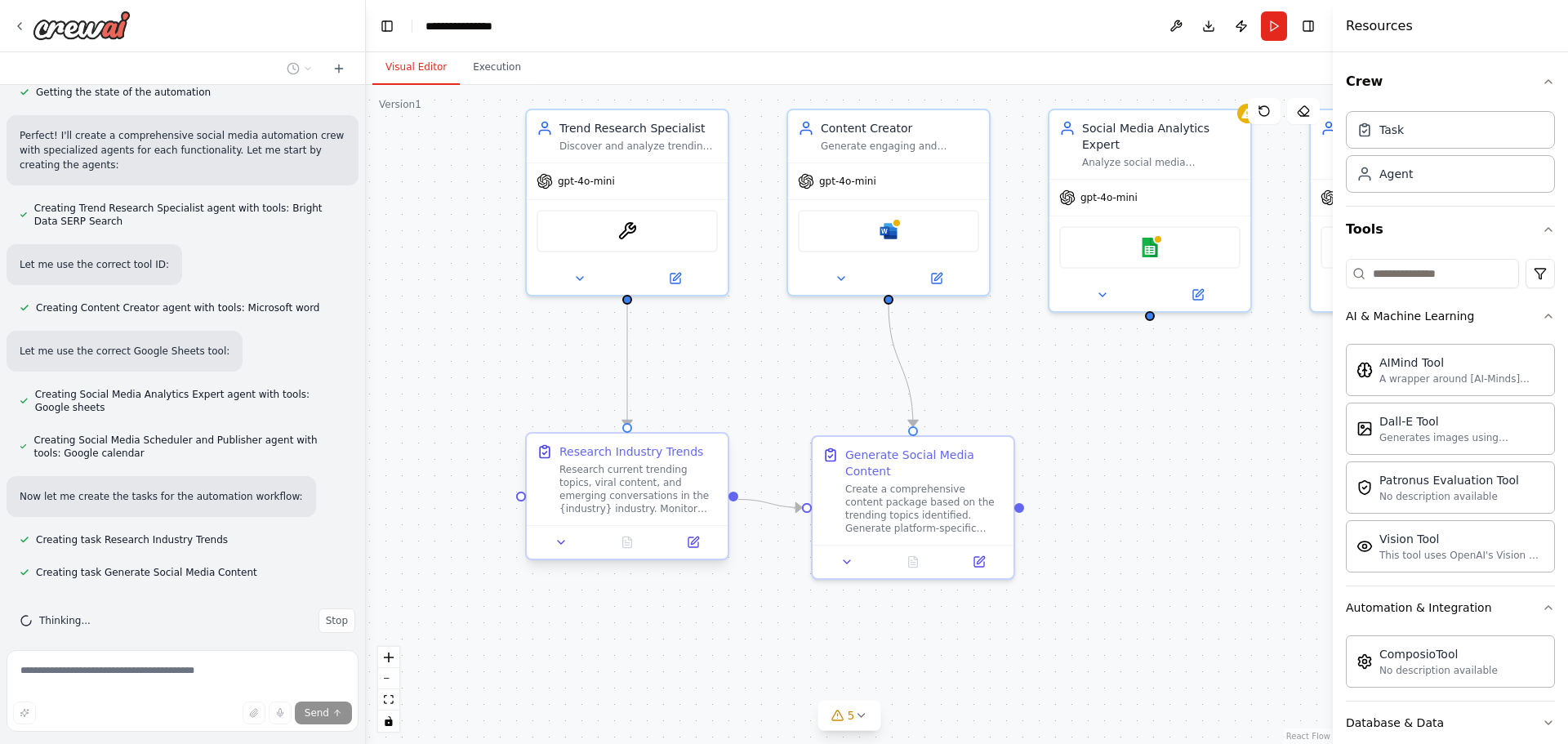
click at [638, 507] on div "Research current trending topics, viral content, and emerging conversations in …" at bounding box center [638, 489] width 158 height 52
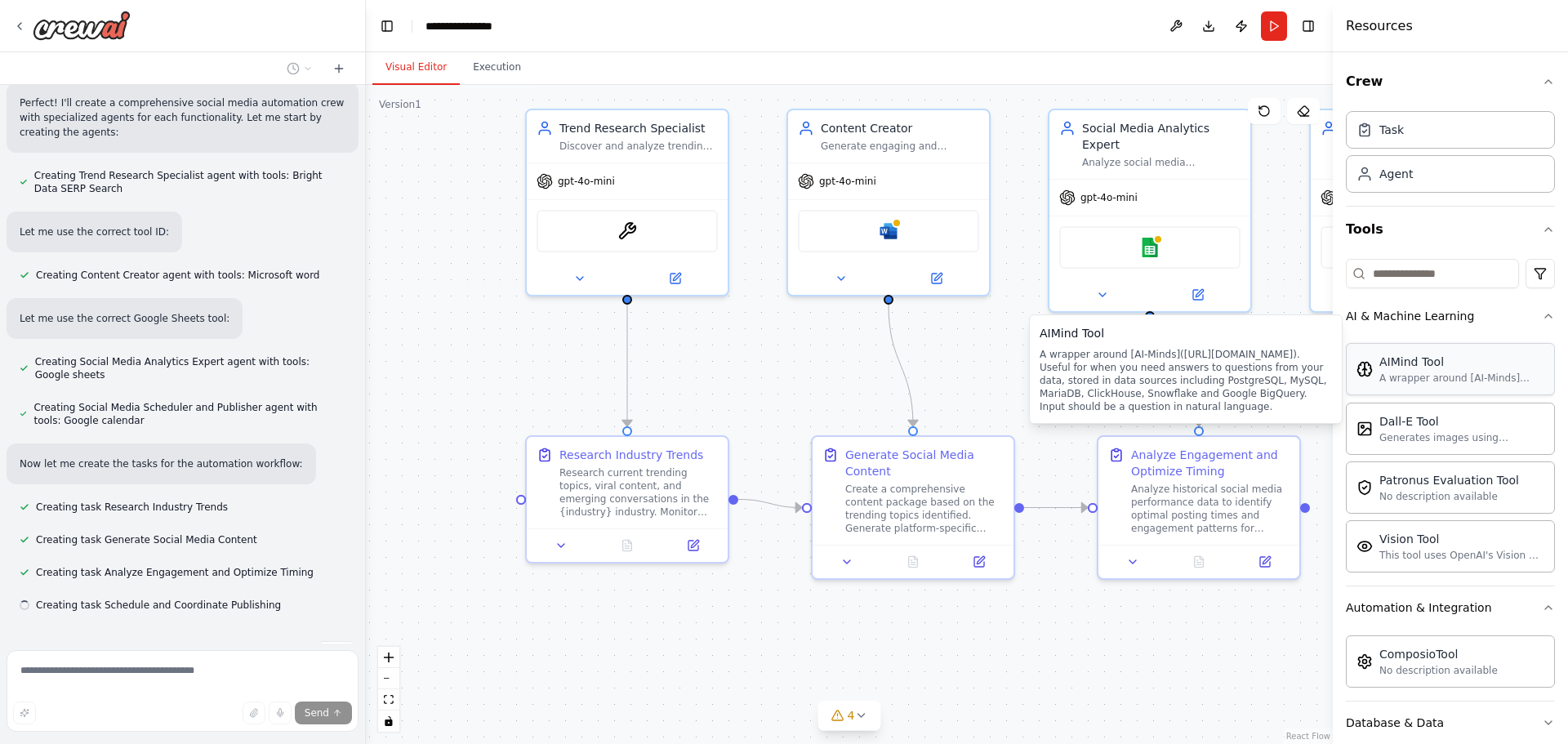
scroll to position [770, 0]
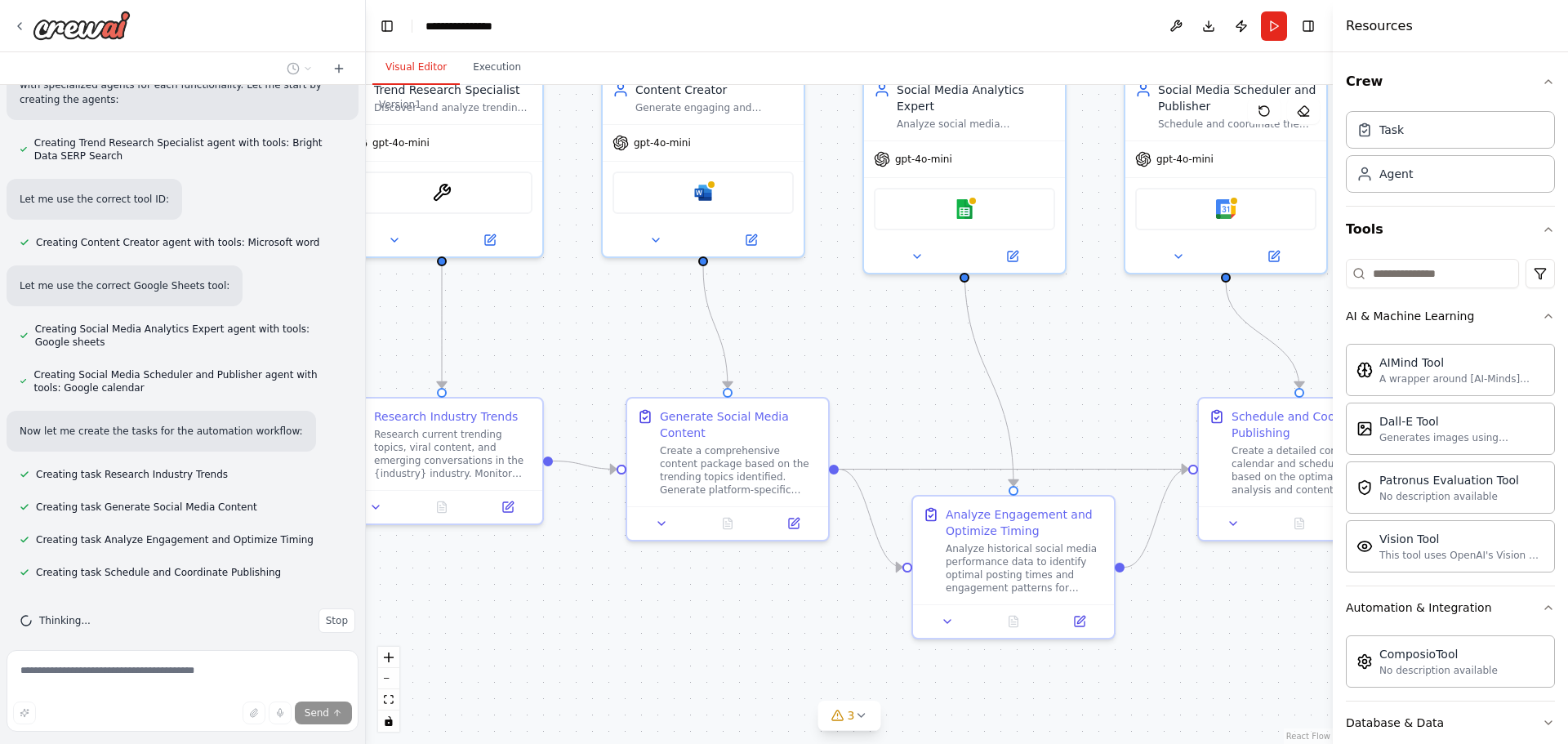
drag, startPoint x: 795, startPoint y: 366, endPoint x: 626, endPoint y: 327, distance: 173.4
click at [626, 327] on div ".deletable-edge-delete-btn { width: 20px; height: 20px; border: 0px solid #ffff…" at bounding box center [850, 415] width 967 height 660
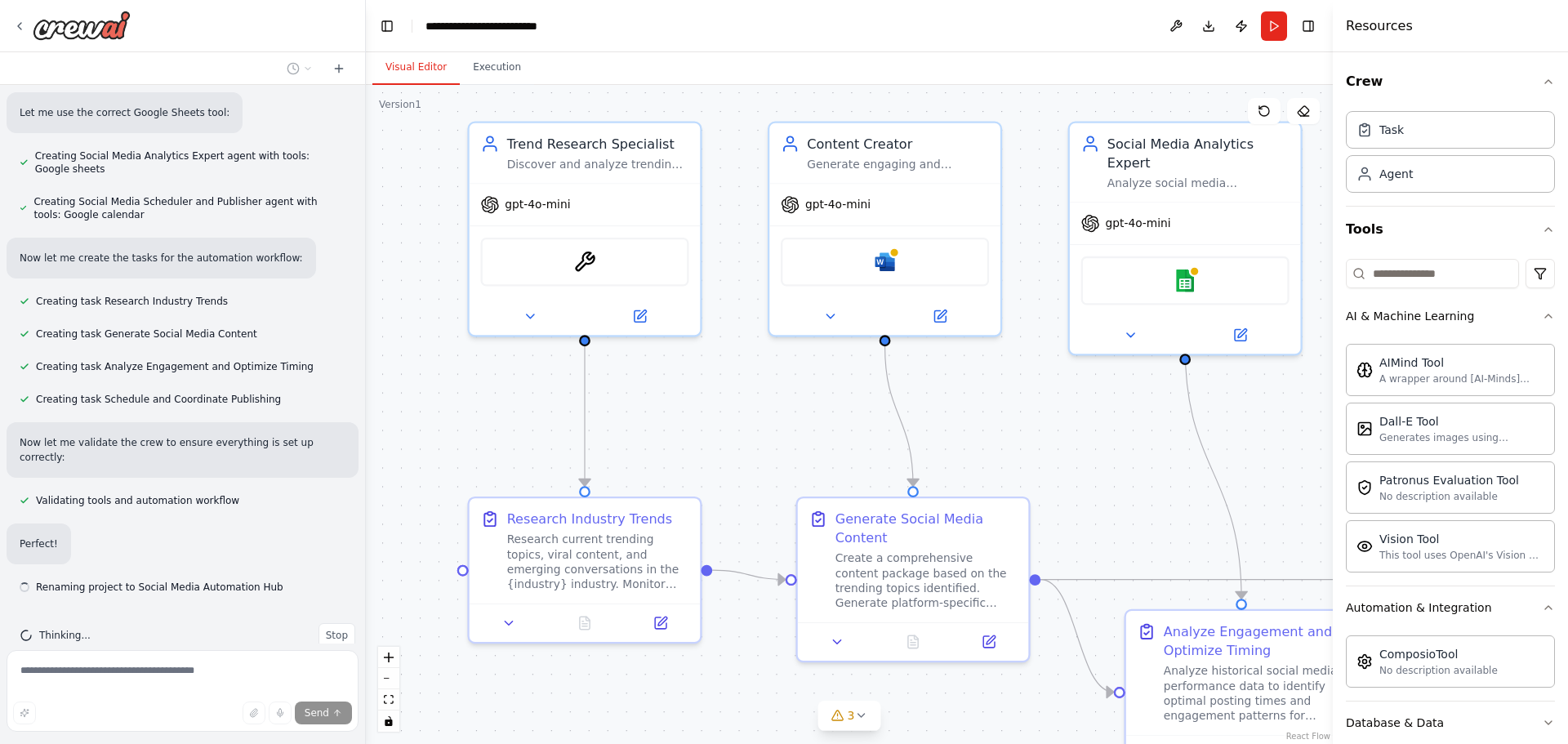
scroll to position [944, 0]
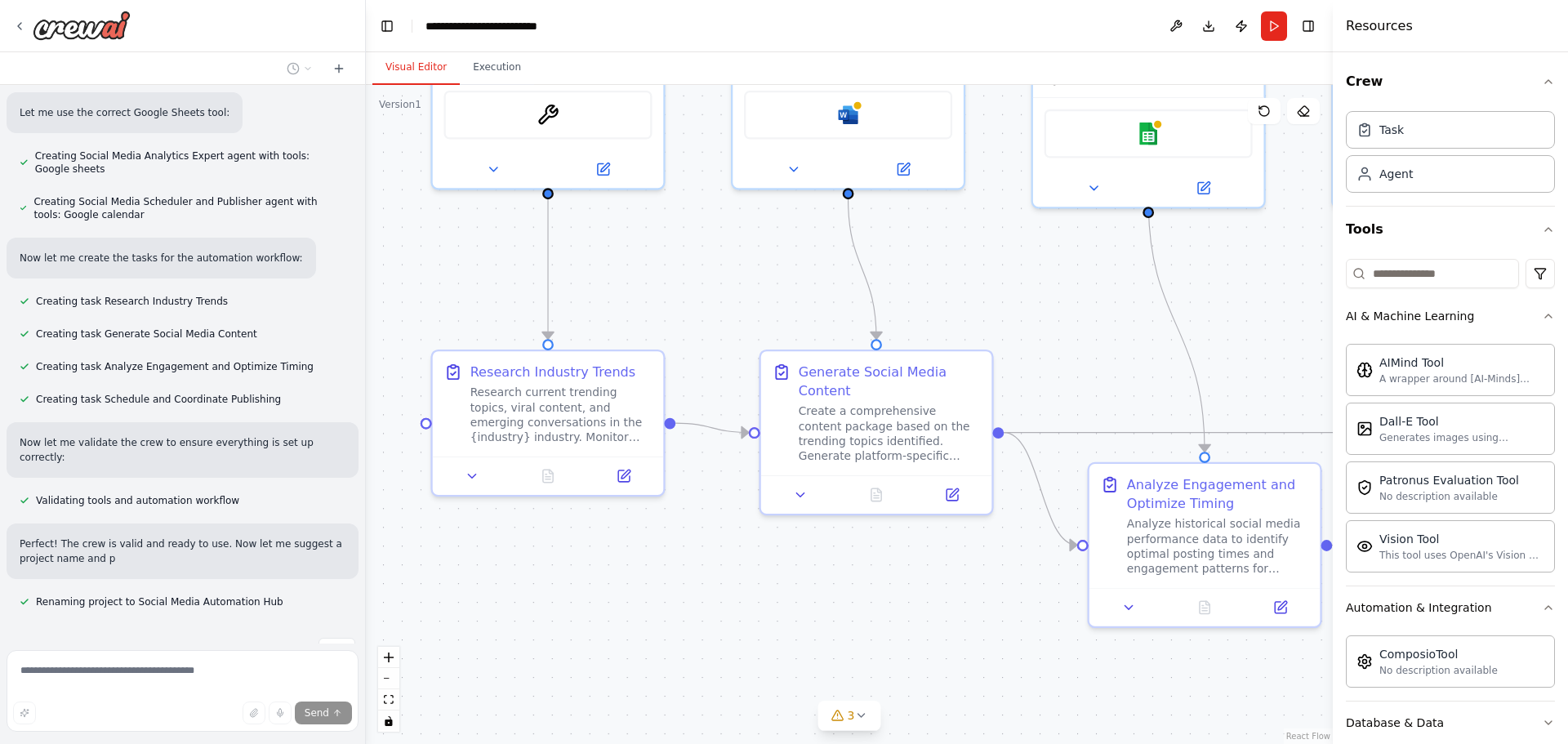
drag, startPoint x: 820, startPoint y: 353, endPoint x: 995, endPoint y: 287, distance: 187.0
click at [995, 287] on div ".deletable-edge-delete-btn { width: 20px; height: 20px; border: 0px solid #ffff…" at bounding box center [850, 415] width 967 height 660
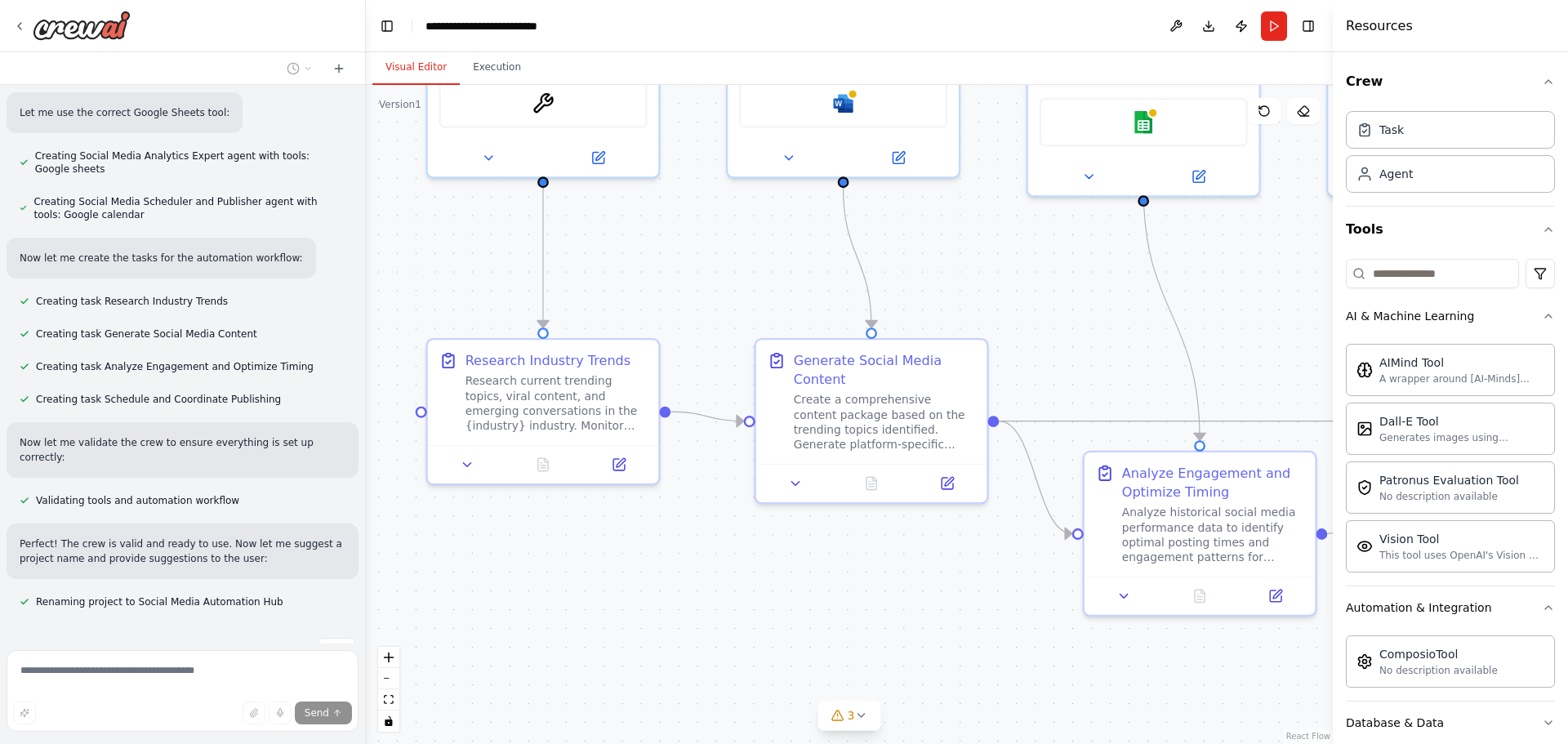
scroll to position [959, 0]
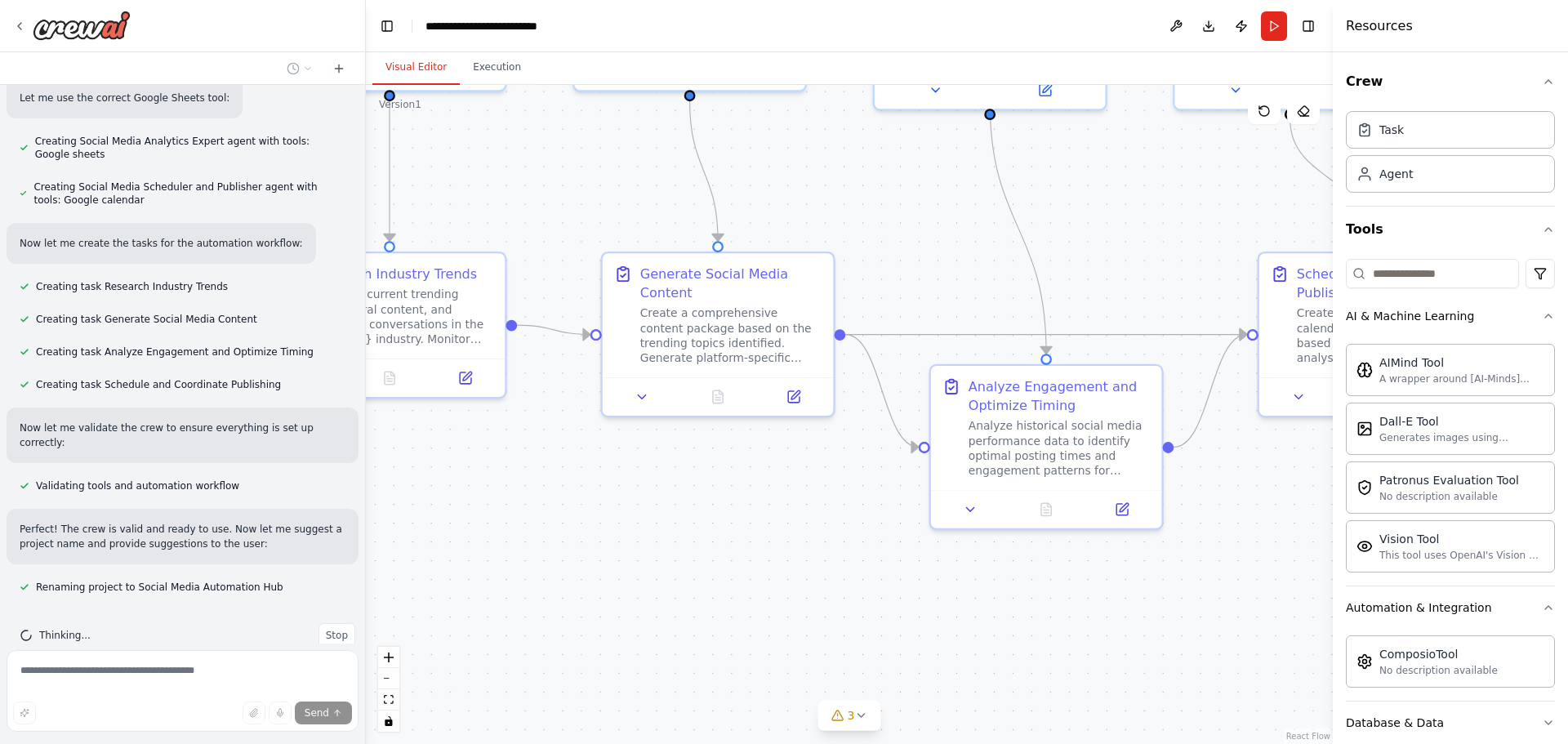
drag, startPoint x: 1076, startPoint y: 371, endPoint x: 988, endPoint y: 295, distance: 116.3
click at [988, 295] on div ".deletable-edge-delete-btn { width: 20px; height: 20px; border: 0px solid #ffff…" at bounding box center [850, 415] width 967 height 660
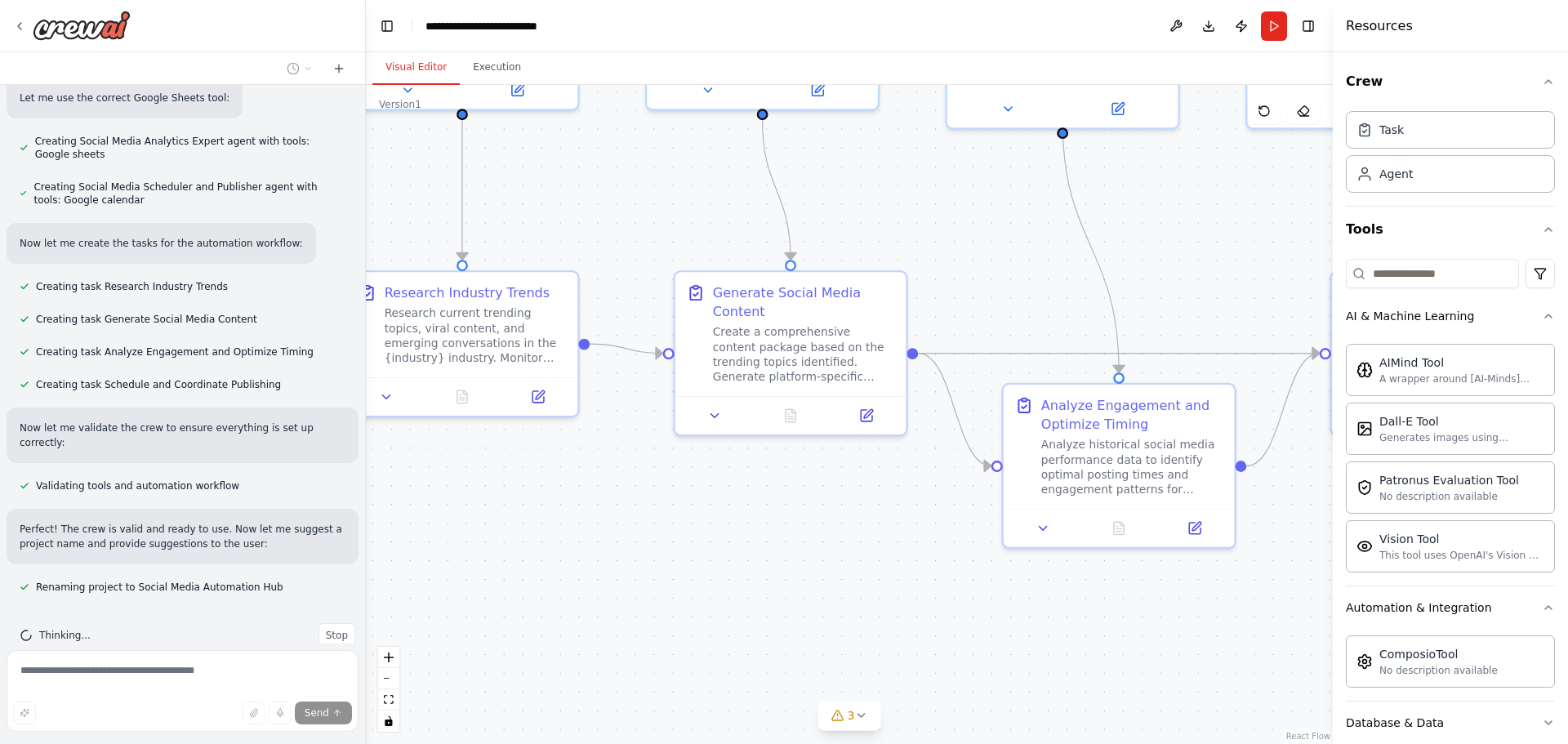
drag, startPoint x: 907, startPoint y: 254, endPoint x: 981, endPoint y: 270, distance: 75.7
click at [981, 270] on div ".deletable-edge-delete-btn { width: 20px; height: 20px; border: 0px solid #ffff…" at bounding box center [850, 415] width 967 height 660
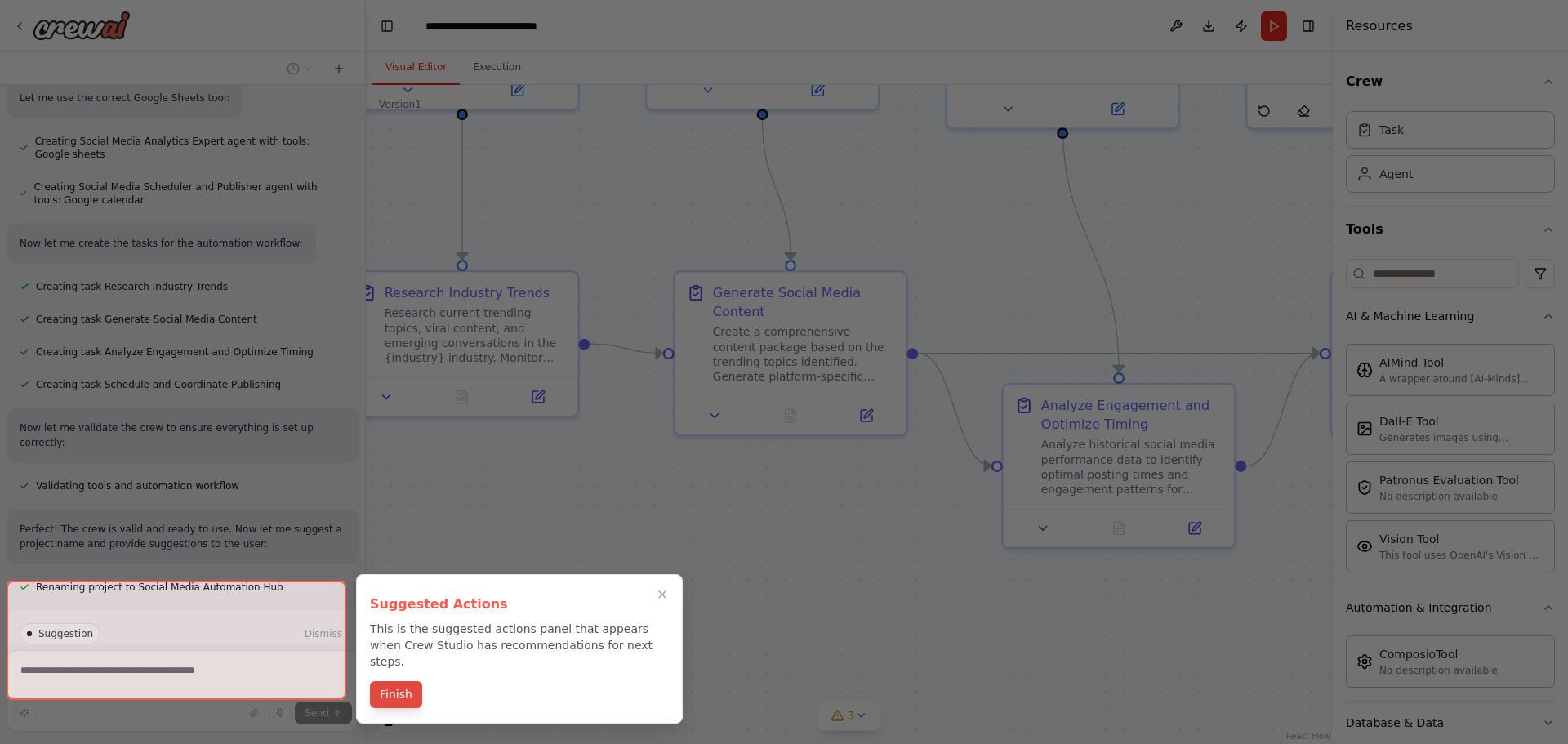
click at [402, 682] on button "Finish" at bounding box center [396, 695] width 52 height 27
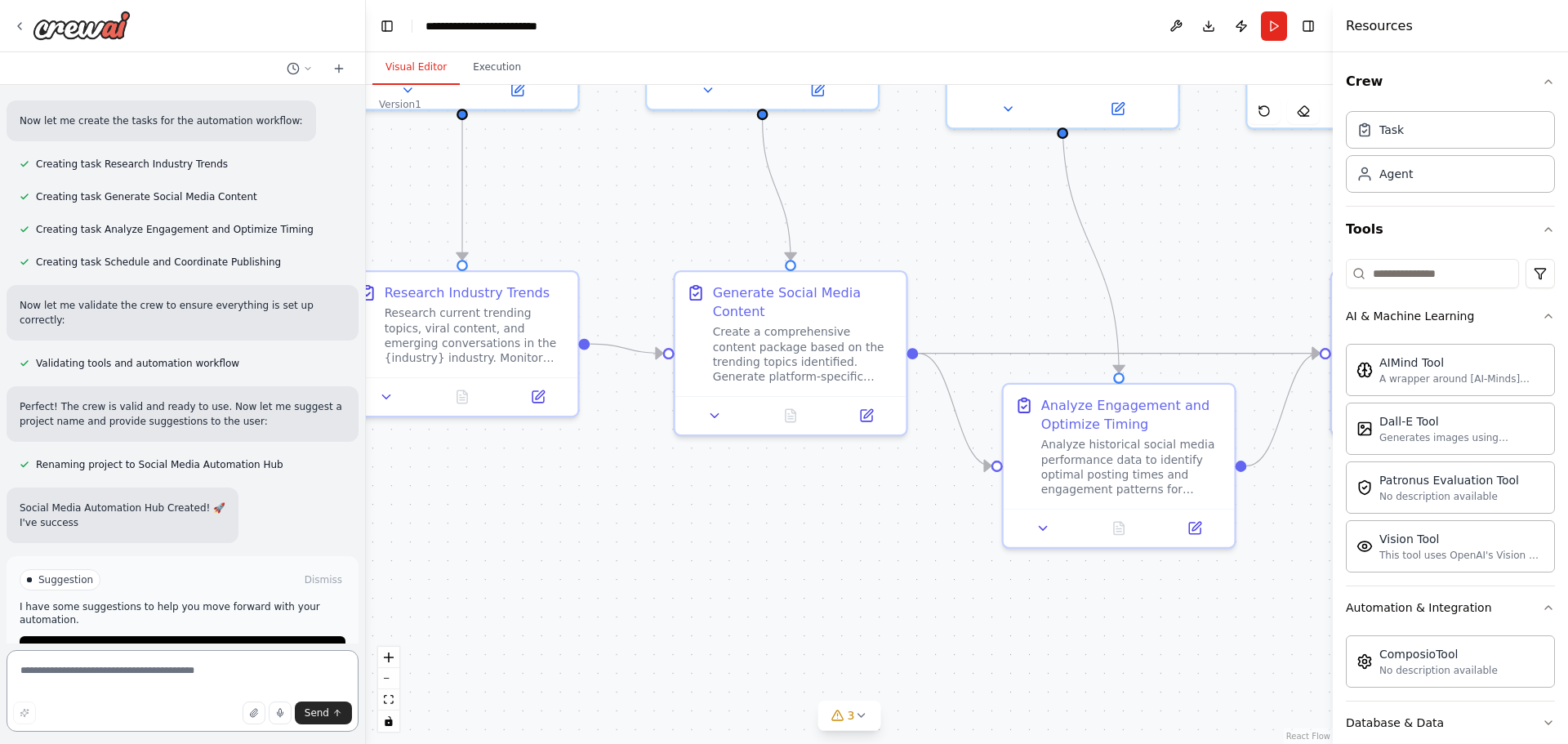
scroll to position [1090, 0]
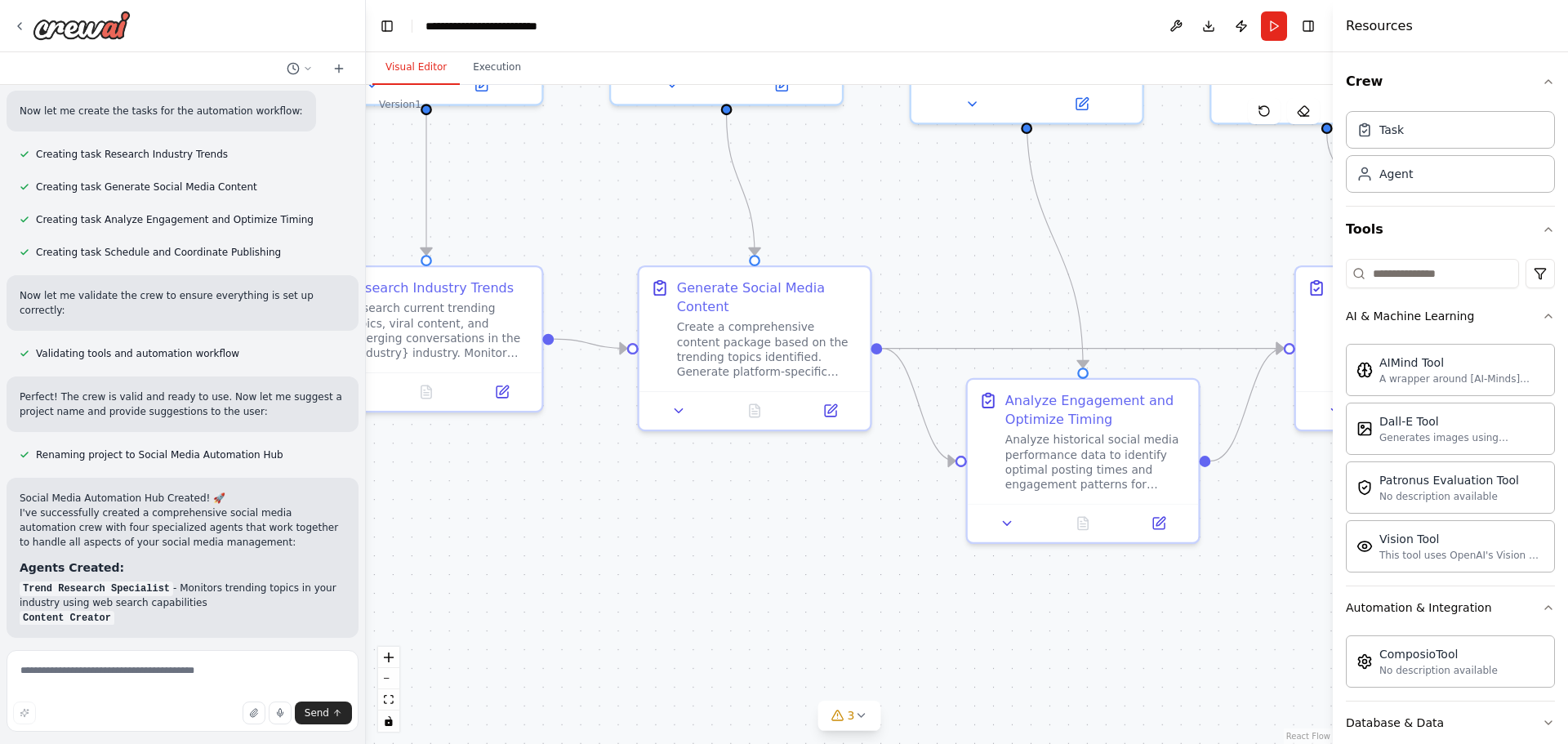
drag, startPoint x: 917, startPoint y: 600, endPoint x: 719, endPoint y: 594, distance: 198.1
click at [719, 594] on div ".deletable-edge-delete-btn { width: 20px; height: 20px; border: 0px solid #ffff…" at bounding box center [850, 415] width 967 height 660
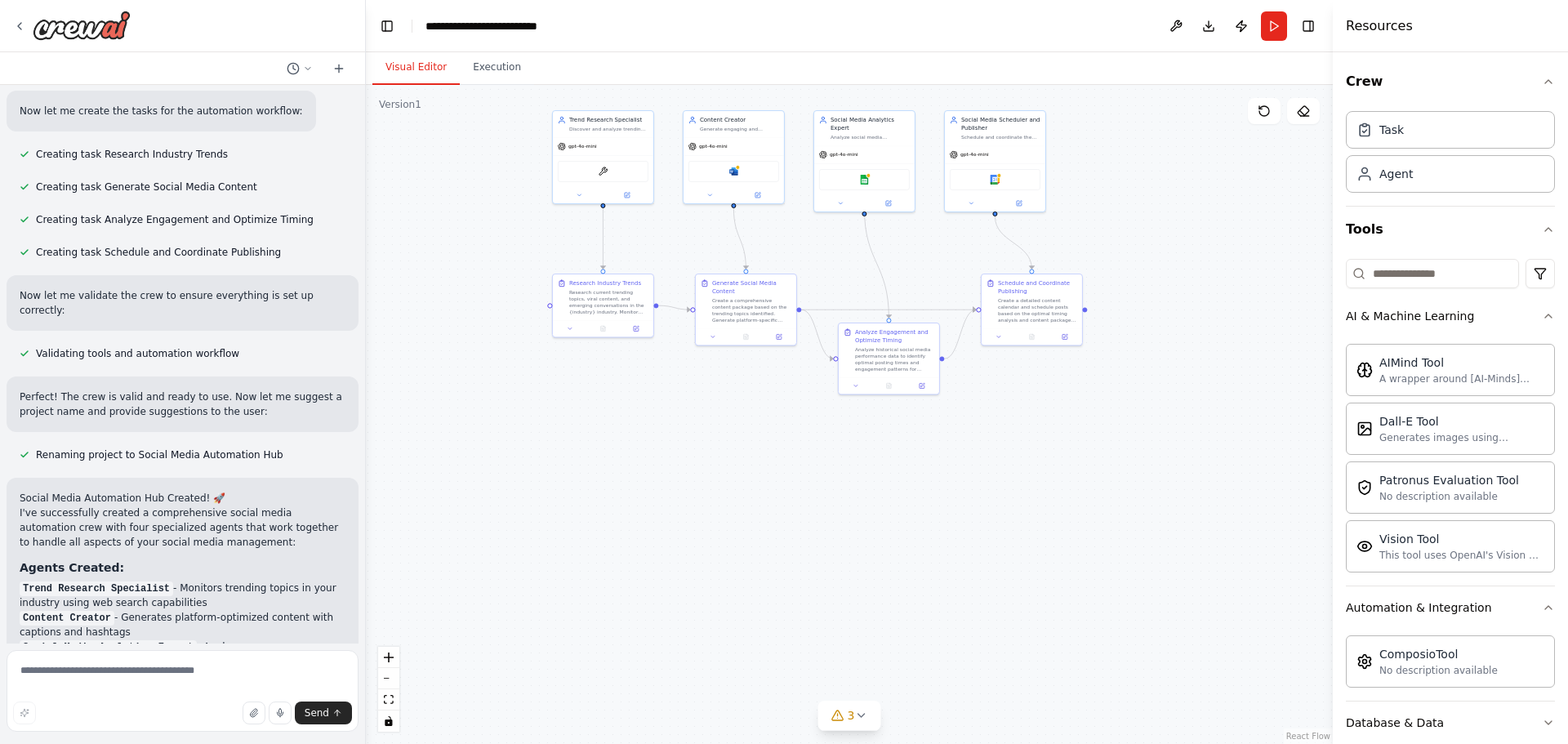
drag, startPoint x: 692, startPoint y: 599, endPoint x: 799, endPoint y: 418, distance: 210.3
click at [799, 418] on div ".deletable-edge-delete-btn { width: 20px; height: 20px; border: 0px solid #ffff…" at bounding box center [850, 415] width 967 height 660
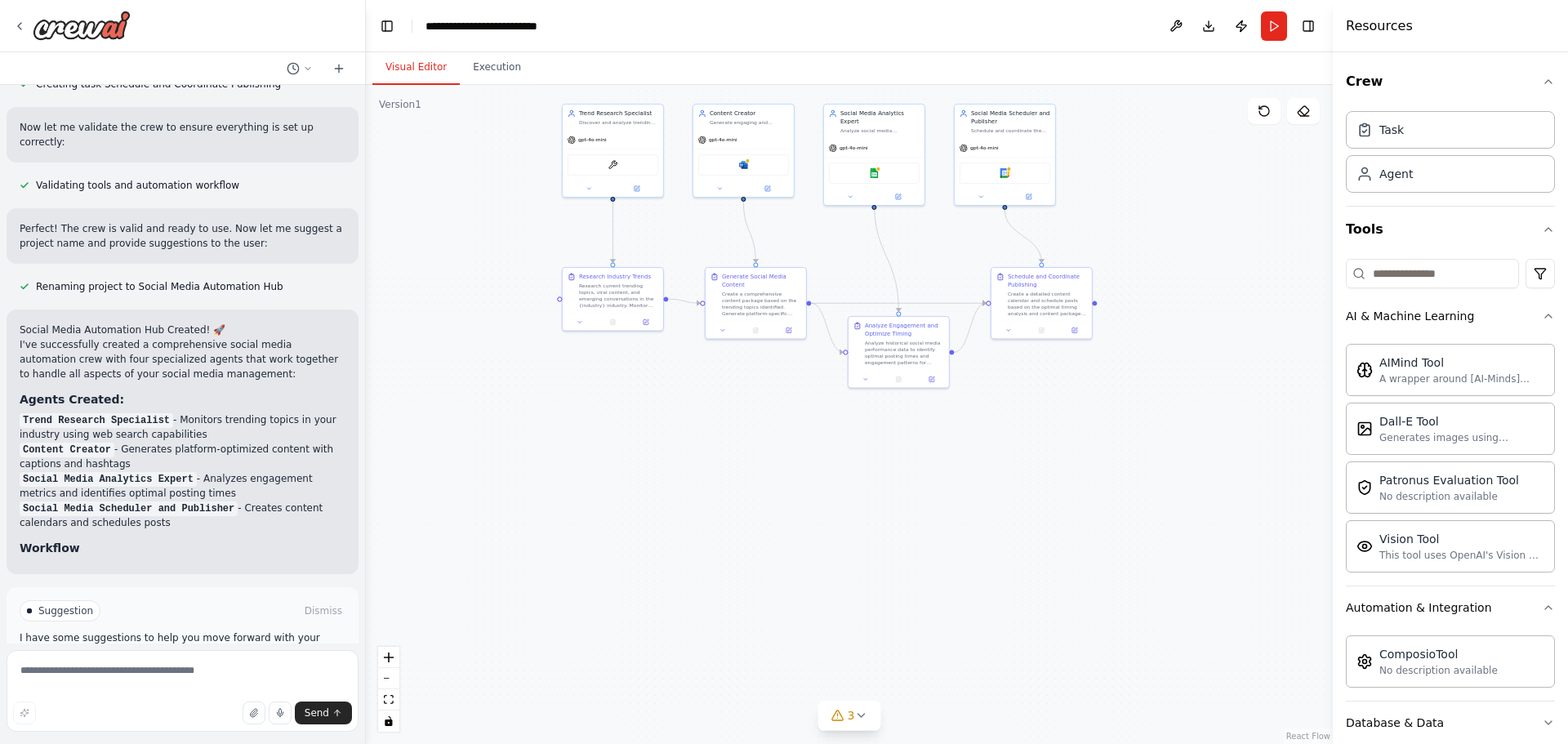
scroll to position [1304, 0]
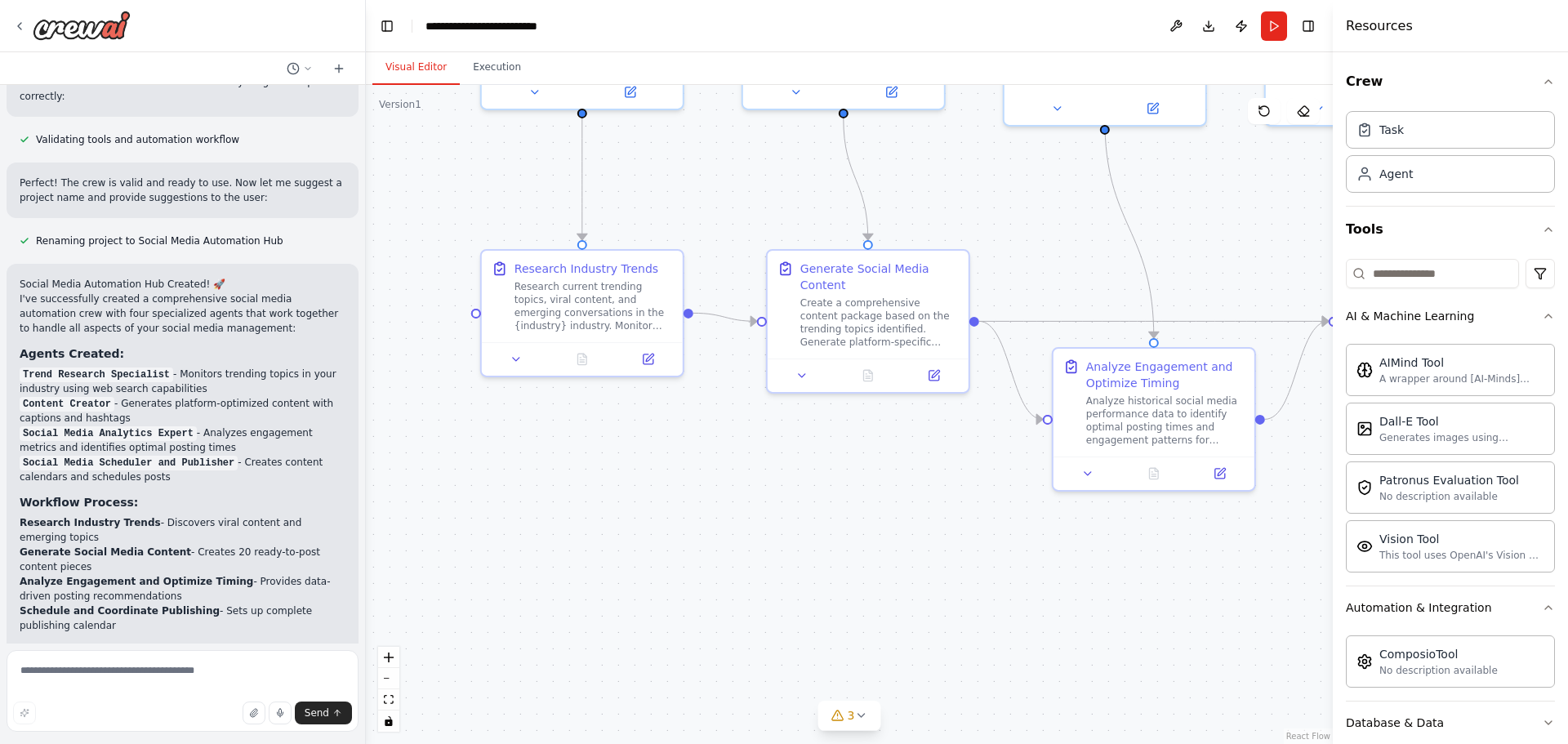
drag, startPoint x: 740, startPoint y: 539, endPoint x: 851, endPoint y: 427, distance: 157.7
click at [845, 461] on div ".deletable-edge-delete-btn { width: 20px; height: 20px; border: 0px solid #ffff…" at bounding box center [850, 415] width 967 height 660
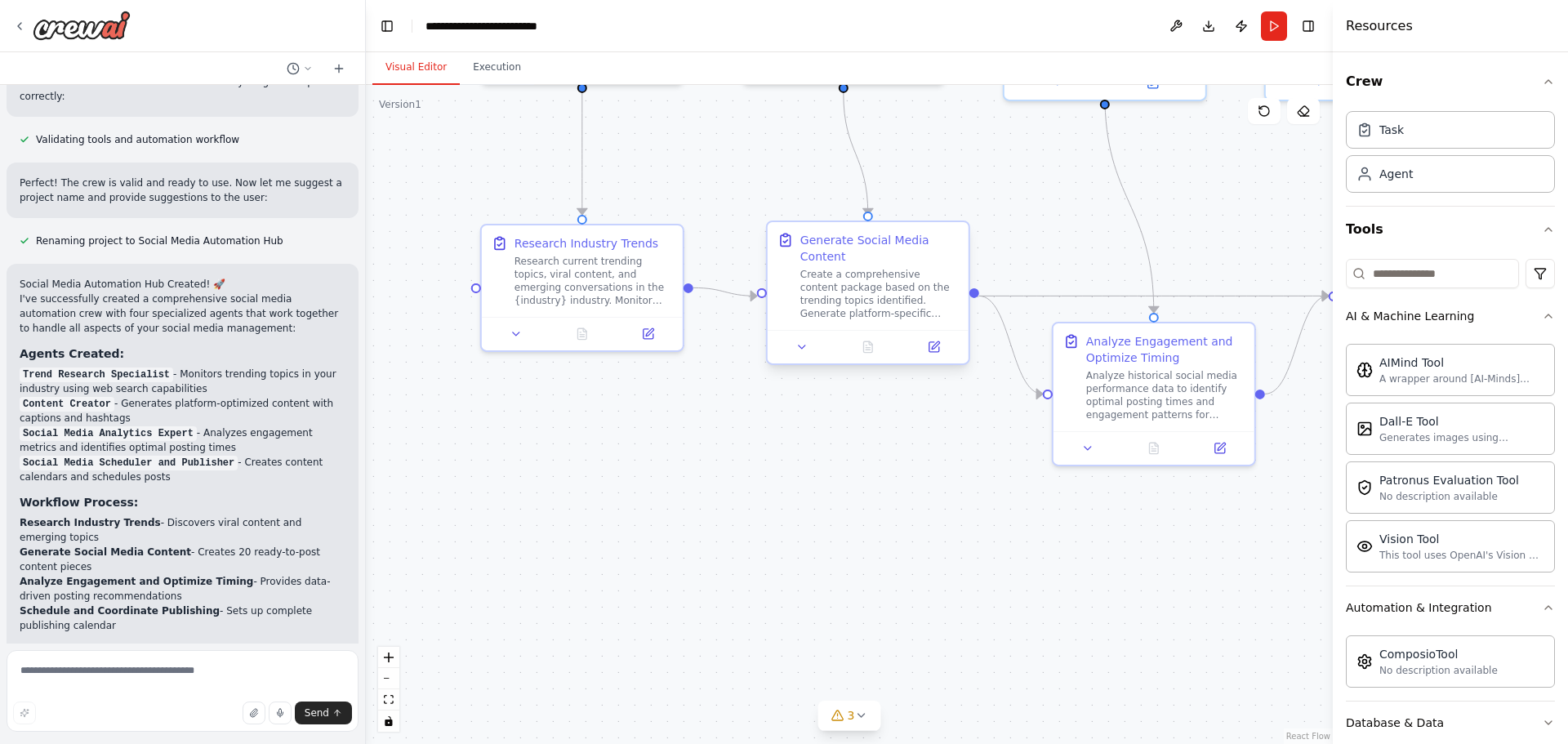
click at [864, 270] on div "Create a comprehensive content package based on the trending topics identified.…" at bounding box center [879, 294] width 158 height 52
click at [856, 293] on div "Create a comprehensive content package based on the trending topics identified.…" at bounding box center [879, 294] width 158 height 52
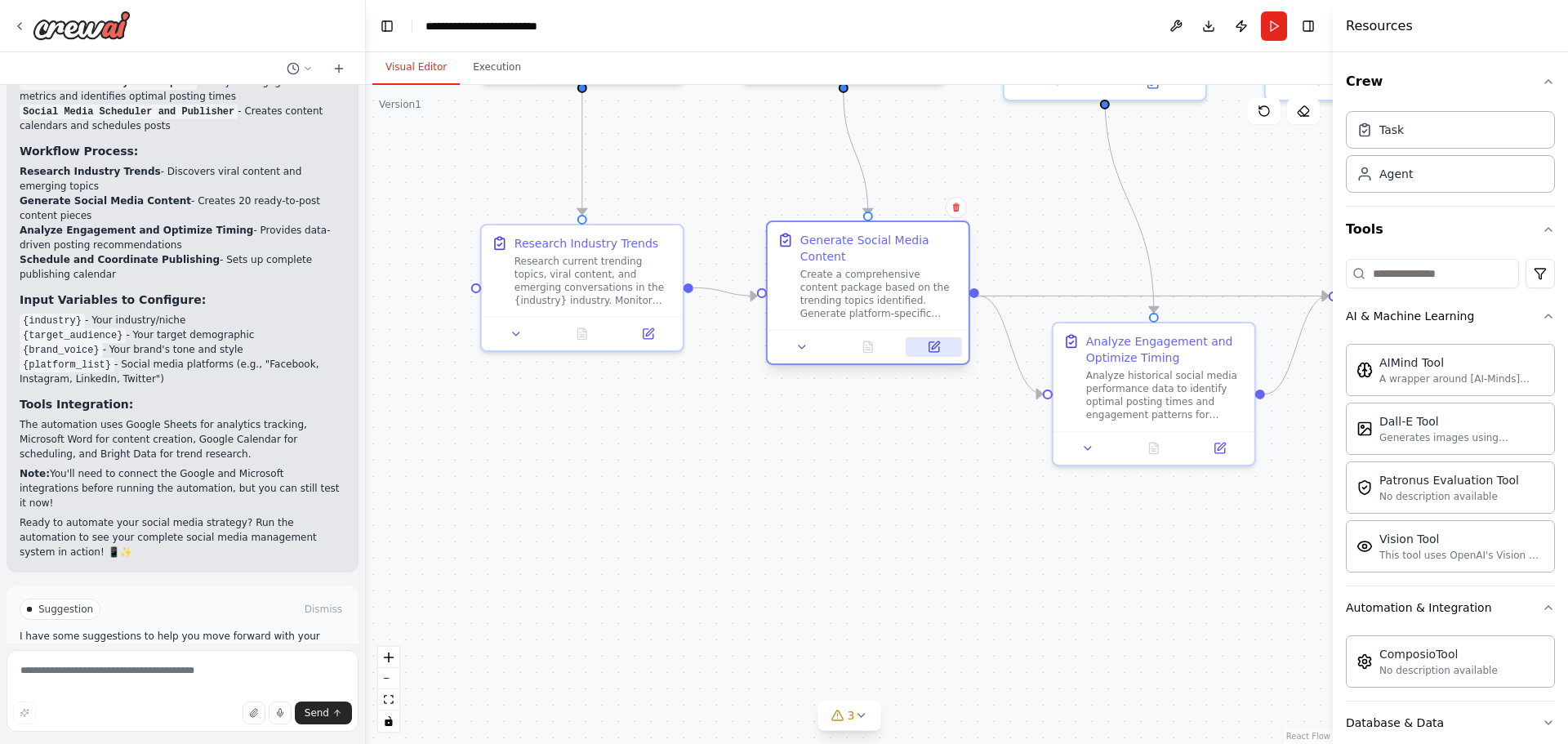
click at [935, 352] on icon at bounding box center [933, 346] width 10 height 10
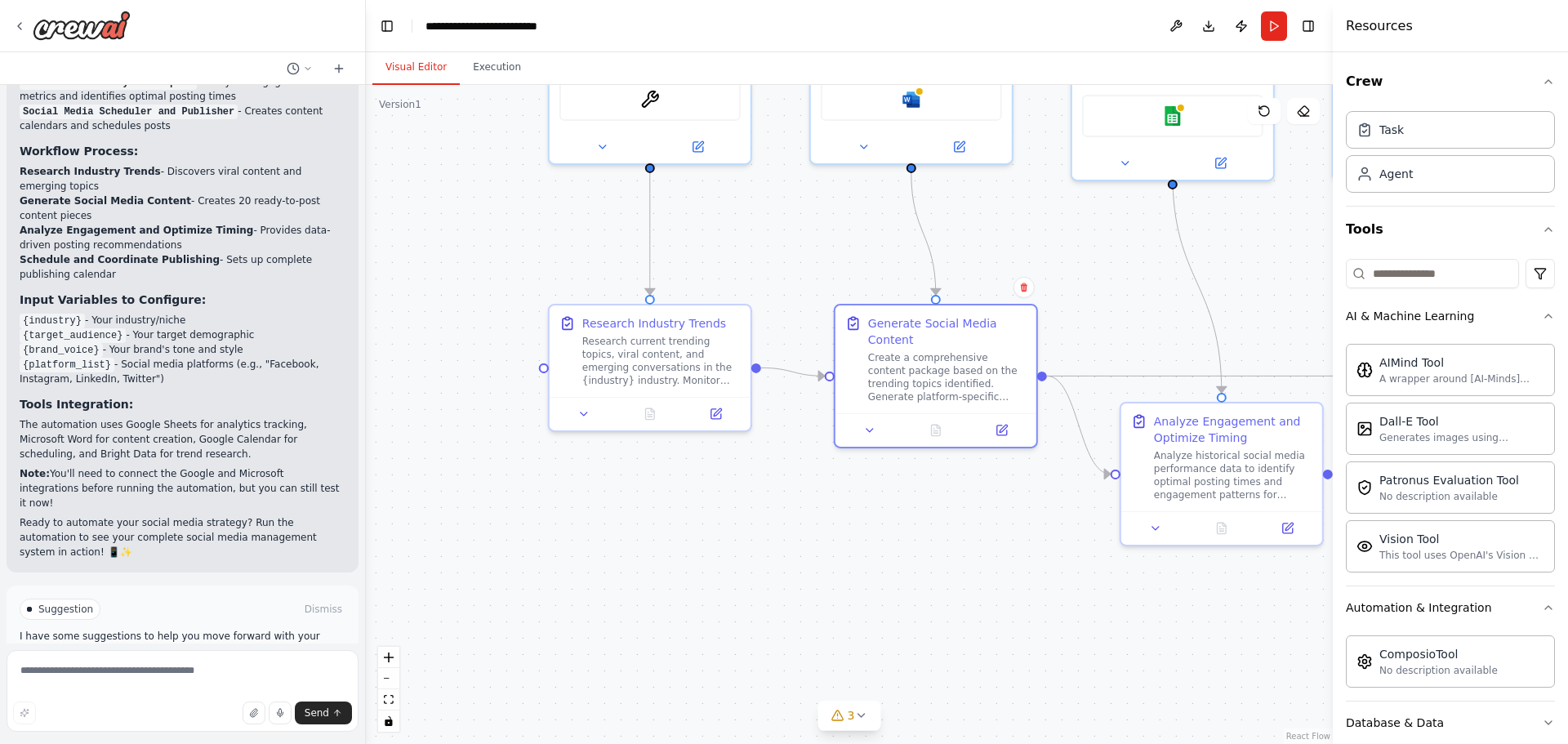
drag, startPoint x: 747, startPoint y: 179, endPoint x: 821, endPoint y: 260, distance: 109.7
click at [821, 260] on div ".deletable-edge-delete-btn { width: 20px; height: 20px; border: 0px solid #ffff…" at bounding box center [850, 415] width 967 height 660
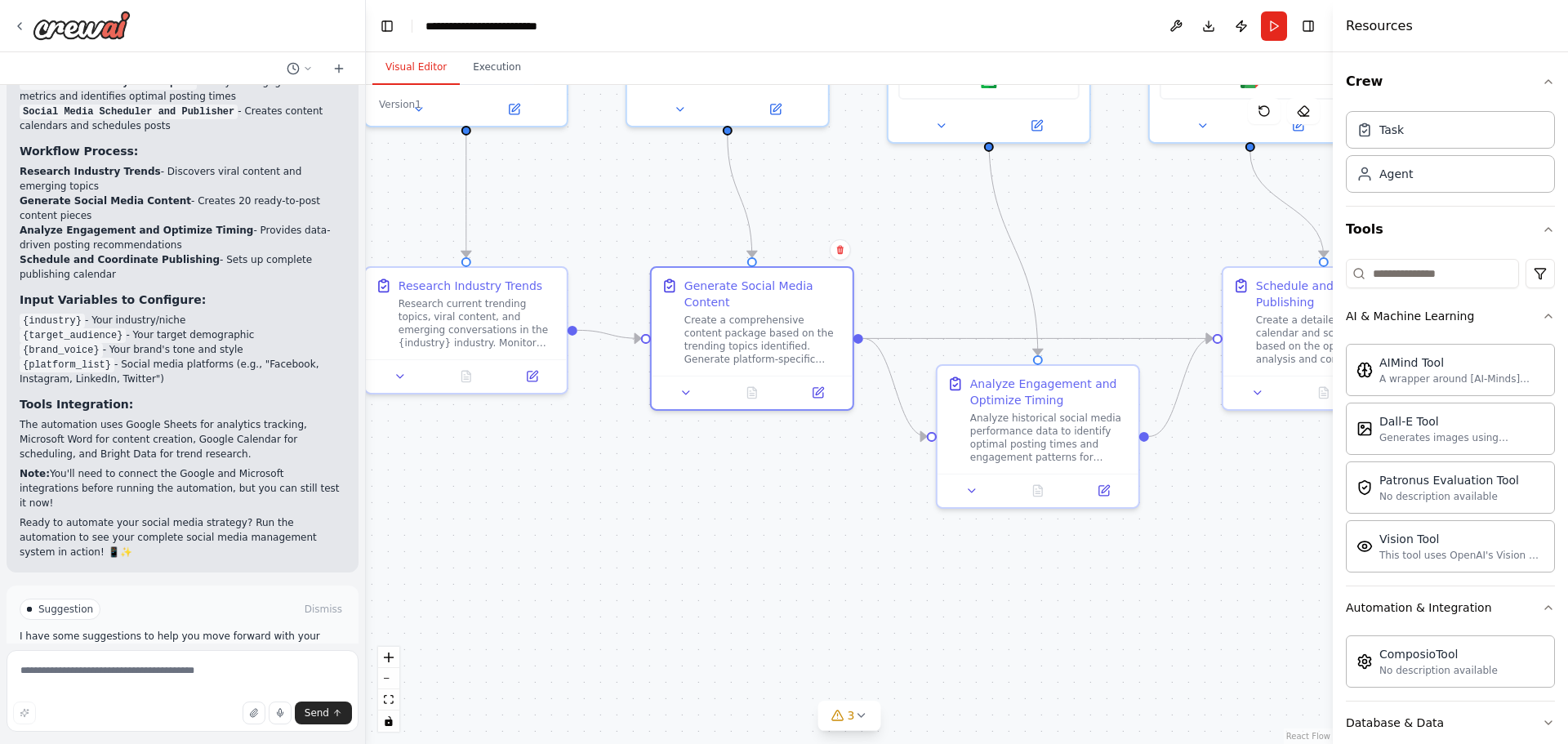
drag, startPoint x: 912, startPoint y: 558, endPoint x: 740, endPoint y: 529, distance: 174.4
click at [740, 529] on div ".deletable-edge-delete-btn { width: 20px; height: 20px; border: 0px solid #ffff…" at bounding box center [850, 415] width 967 height 660
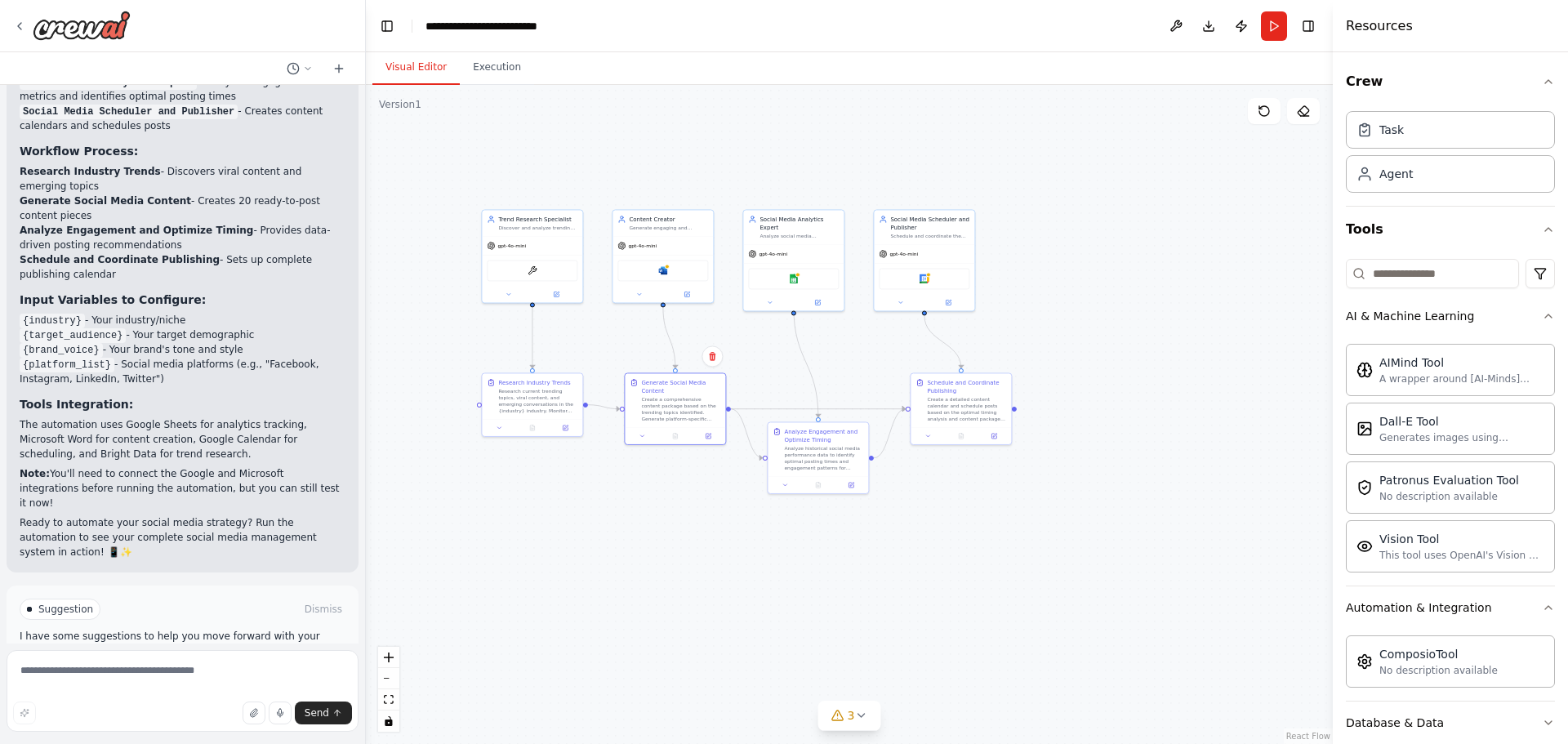
drag, startPoint x: 996, startPoint y: 565, endPoint x: 923, endPoint y: 528, distance: 81.8
click at [929, 538] on div ".deletable-edge-delete-btn { width: 20px; height: 20px; border: 0px solid #ffff…" at bounding box center [850, 415] width 967 height 660
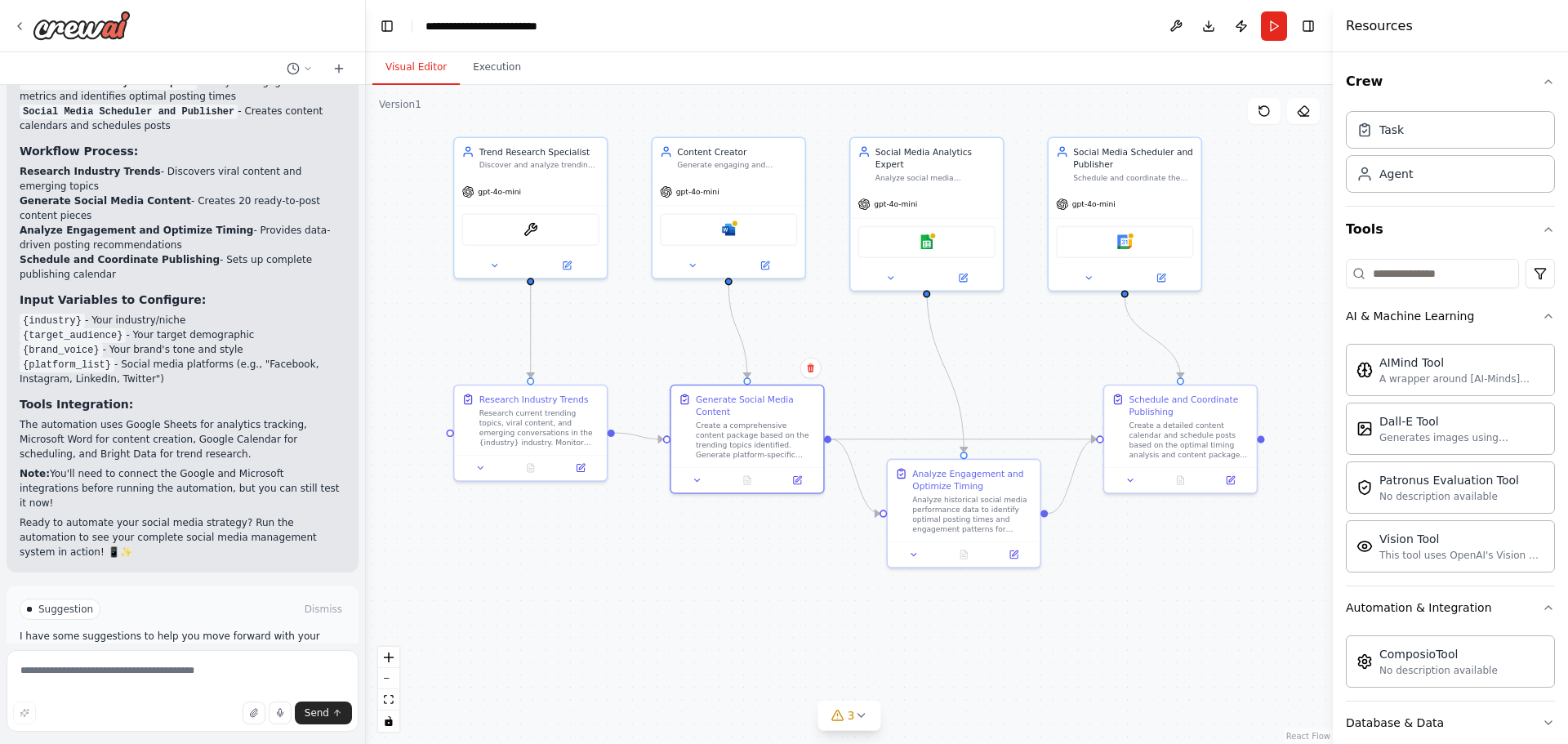
drag, startPoint x: 841, startPoint y: 544, endPoint x: 1112, endPoint y: 654, distance: 292.5
click at [1112, 654] on div ".deletable-edge-delete-btn { width: 20px; height: 20px; border: 0px solid #ffff…" at bounding box center [850, 415] width 967 height 660
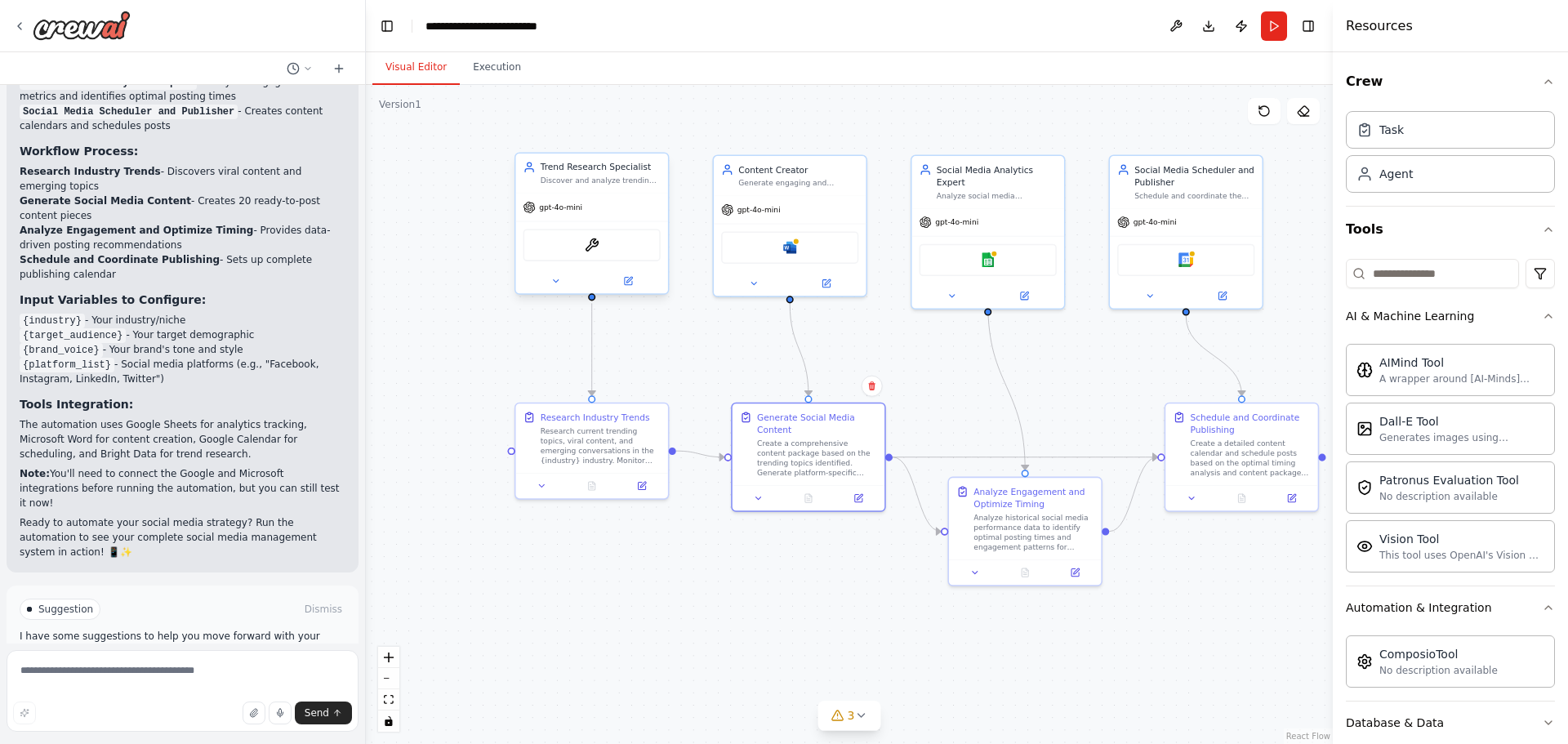
click at [585, 181] on div "Discover and analyze trending topics in the {industry} industry by monitoring s…" at bounding box center [601, 180] width 120 height 10
click at [654, 142] on icon at bounding box center [654, 136] width 10 height 10
click at [606, 138] on button "Confirm" at bounding box center [609, 137] width 58 height 19
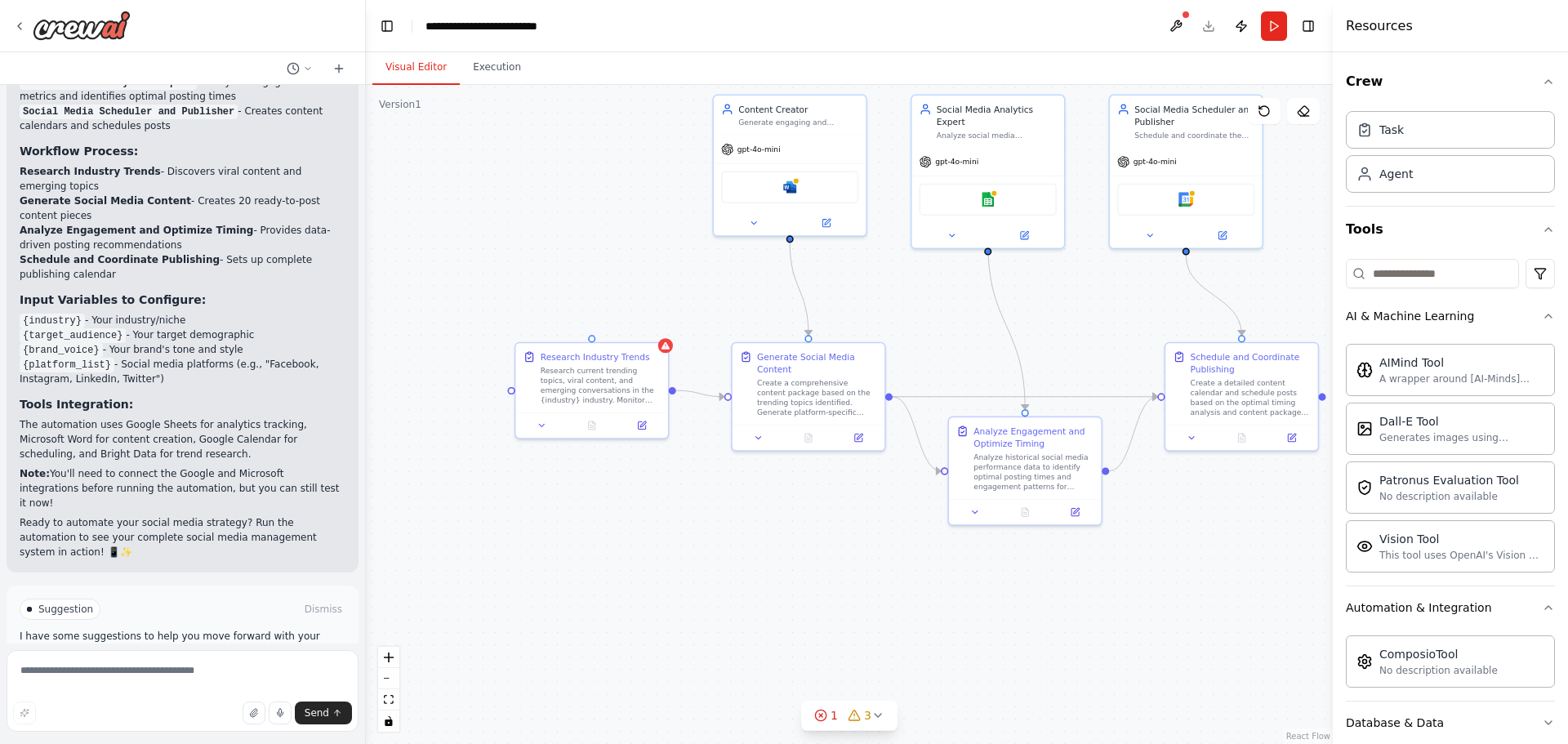
drag, startPoint x: 744, startPoint y: 273, endPoint x: 520, endPoint y: 134, distance: 263.6
click at [521, 134] on div ".deletable-edge-delete-btn { width: 20px; height: 20px; border: 0px solid #ffff…" at bounding box center [850, 415] width 967 height 660
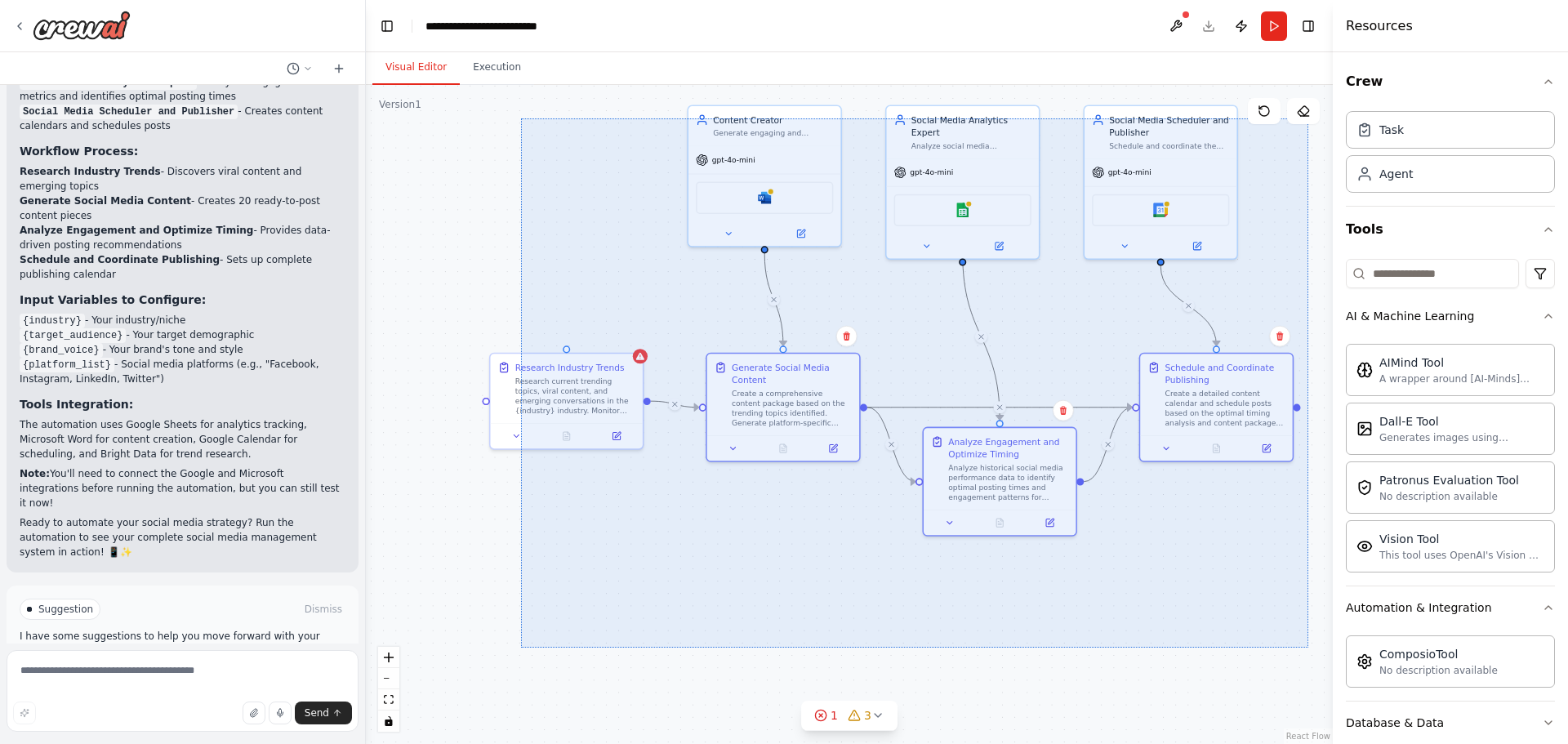
drag, startPoint x: 522, startPoint y: 123, endPoint x: 1331, endPoint y: 649, distance: 965.0
click at [1331, 649] on div ".deletable-edge-delete-btn { width: 20px; height: 20px; border: 0px solid #ffff…" at bounding box center [850, 415] width 967 height 660
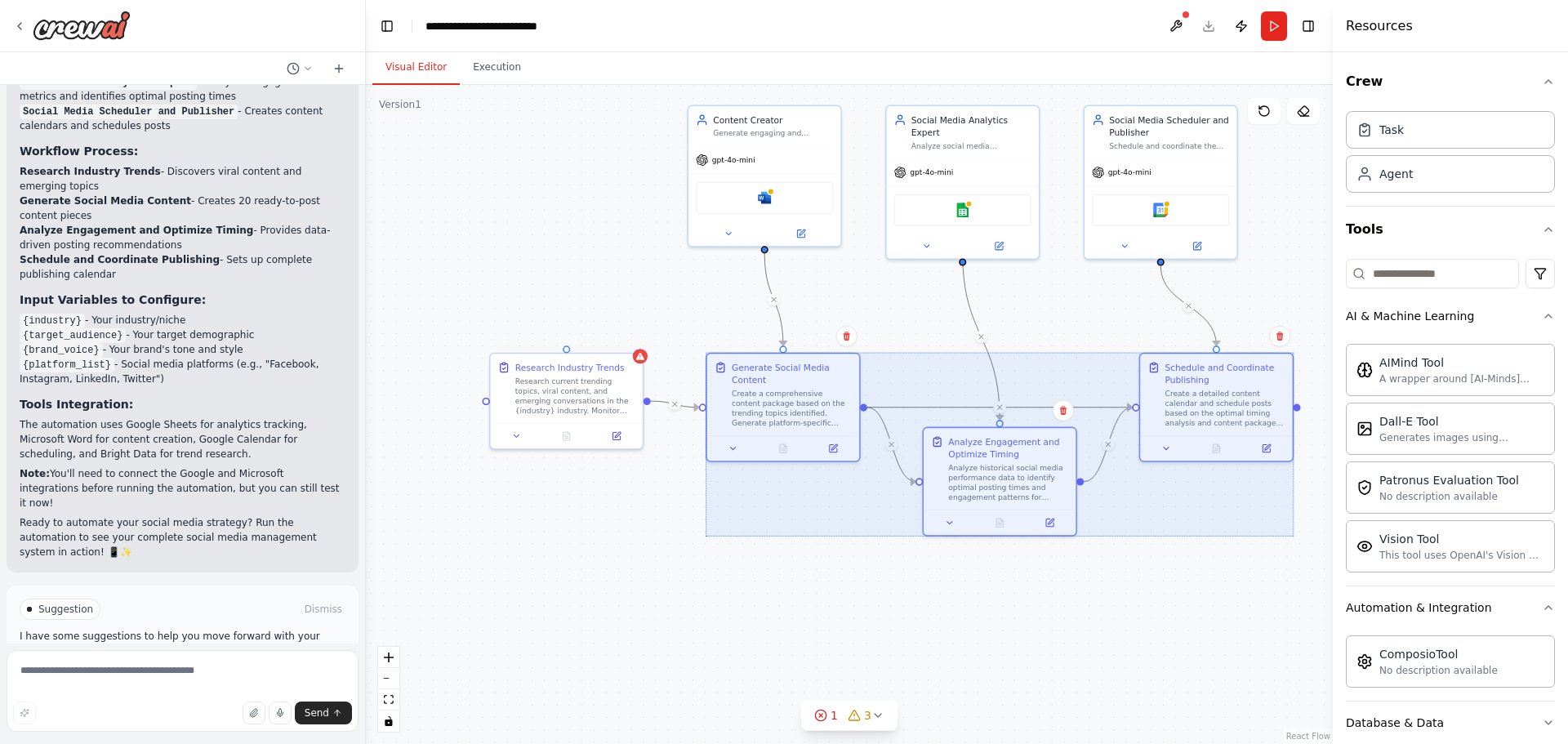
drag, startPoint x: 809, startPoint y: 383, endPoint x: 782, endPoint y: 386, distance: 27.2
click at [782, 386] on div at bounding box center [1000, 444] width 588 height 184
click at [848, 341] on button at bounding box center [853, 337] width 21 height 21
click at [799, 336] on button "Confirm" at bounding box center [806, 337] width 58 height 19
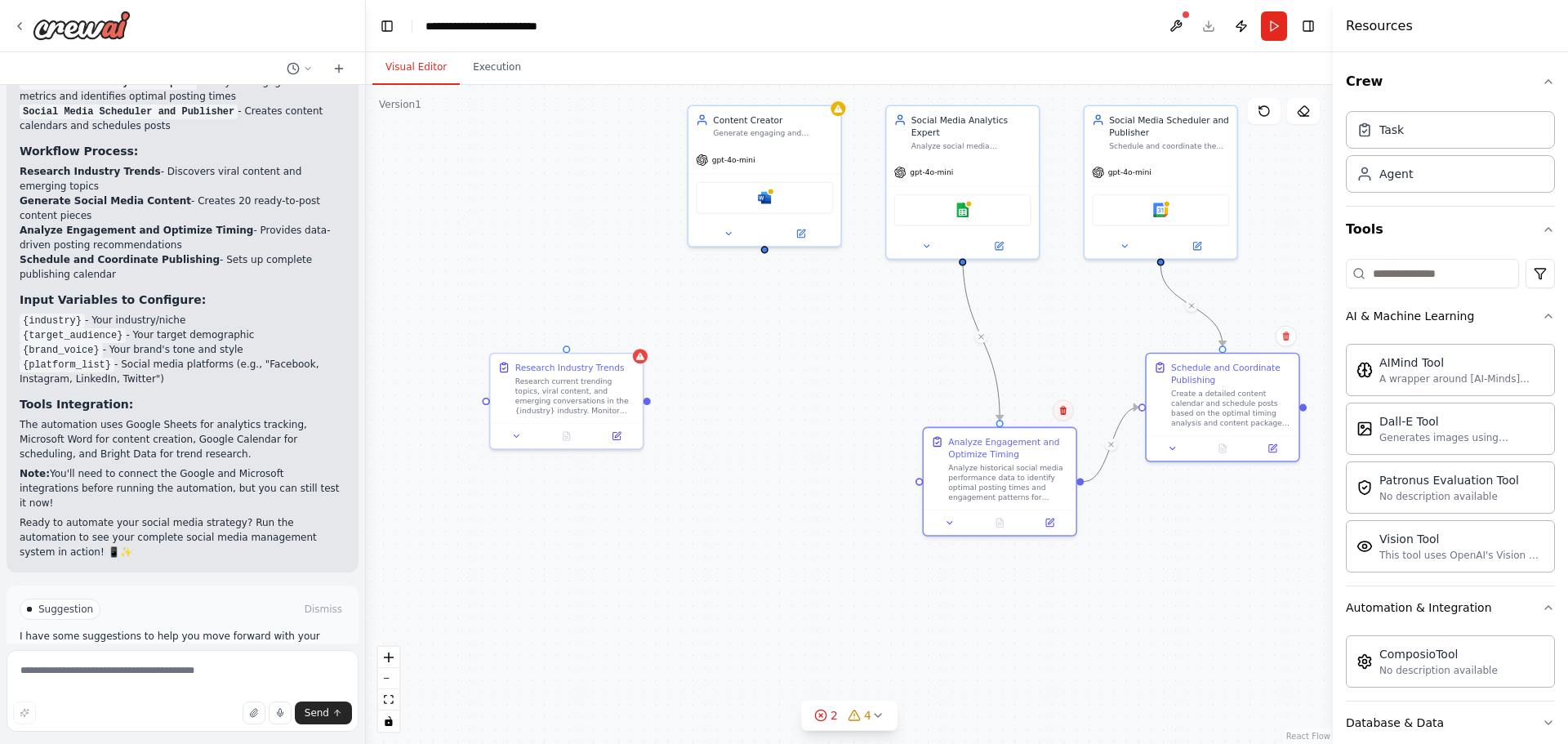
click at [1064, 418] on button at bounding box center [1063, 411] width 21 height 21
click at [1033, 411] on button "Confirm" at bounding box center [1017, 411] width 58 height 19
drag, startPoint x: 755, startPoint y: 354, endPoint x: 746, endPoint y: 343, distance: 14.2
click at [753, 353] on div ".deletable-edge-delete-btn { width: 20px; height: 20px; border: 0px solid #ffff…" at bounding box center [850, 415] width 967 height 660
click at [744, 339] on div ".deletable-edge-delete-btn { width: 20px; height: 20px; border: 0px solid #ffff…" at bounding box center [850, 415] width 967 height 660
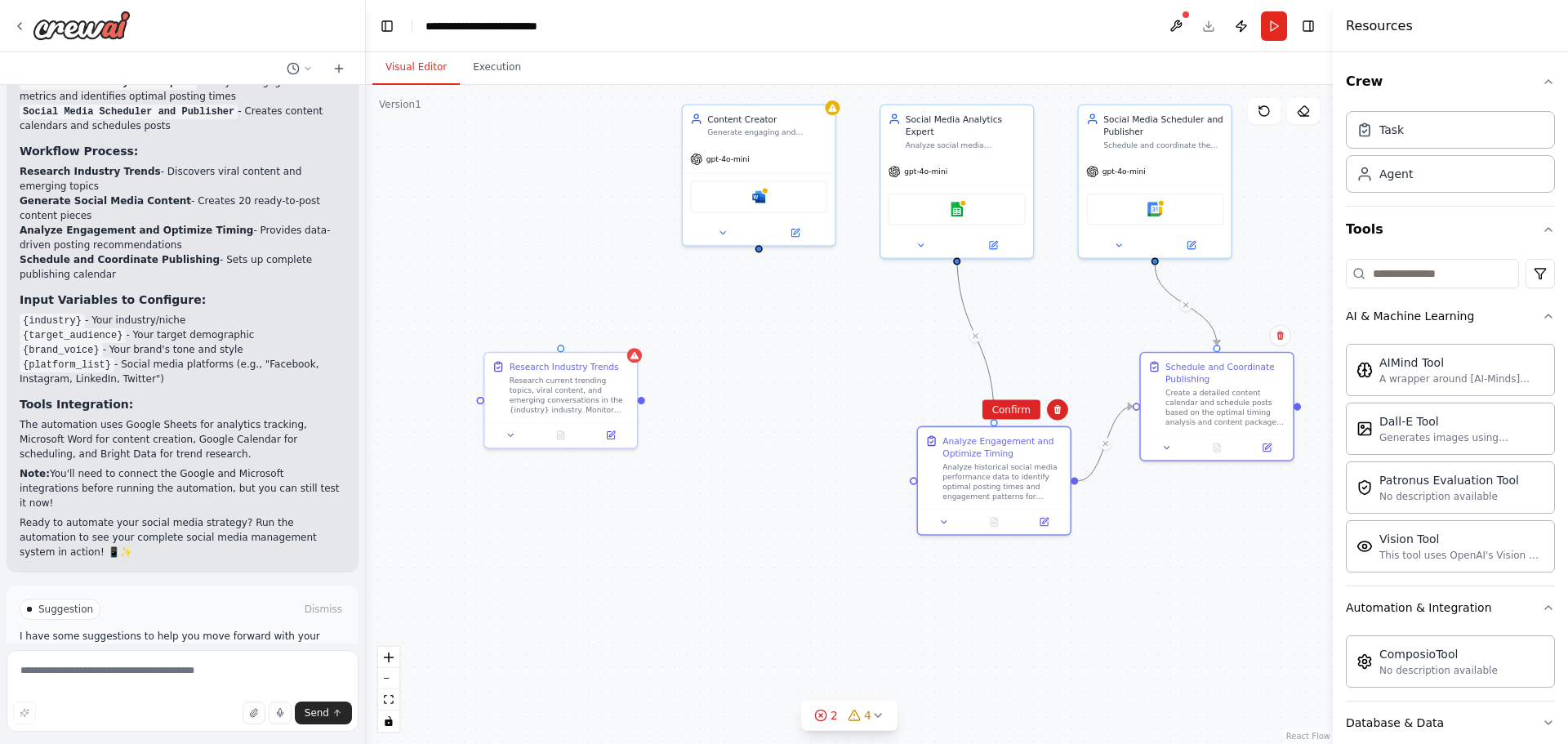
click at [1066, 418] on div "Confirm" at bounding box center [1058, 410] width 21 height 21
click at [1050, 413] on button at bounding box center [1058, 410] width 21 height 21
click at [1448, 140] on div "Task" at bounding box center [1451, 128] width 209 height 38
click at [553, 266] on div "New Task Task description" at bounding box center [573, 247] width 152 height 40
click at [565, 254] on div "Task description" at bounding box center [582, 253] width 120 height 10
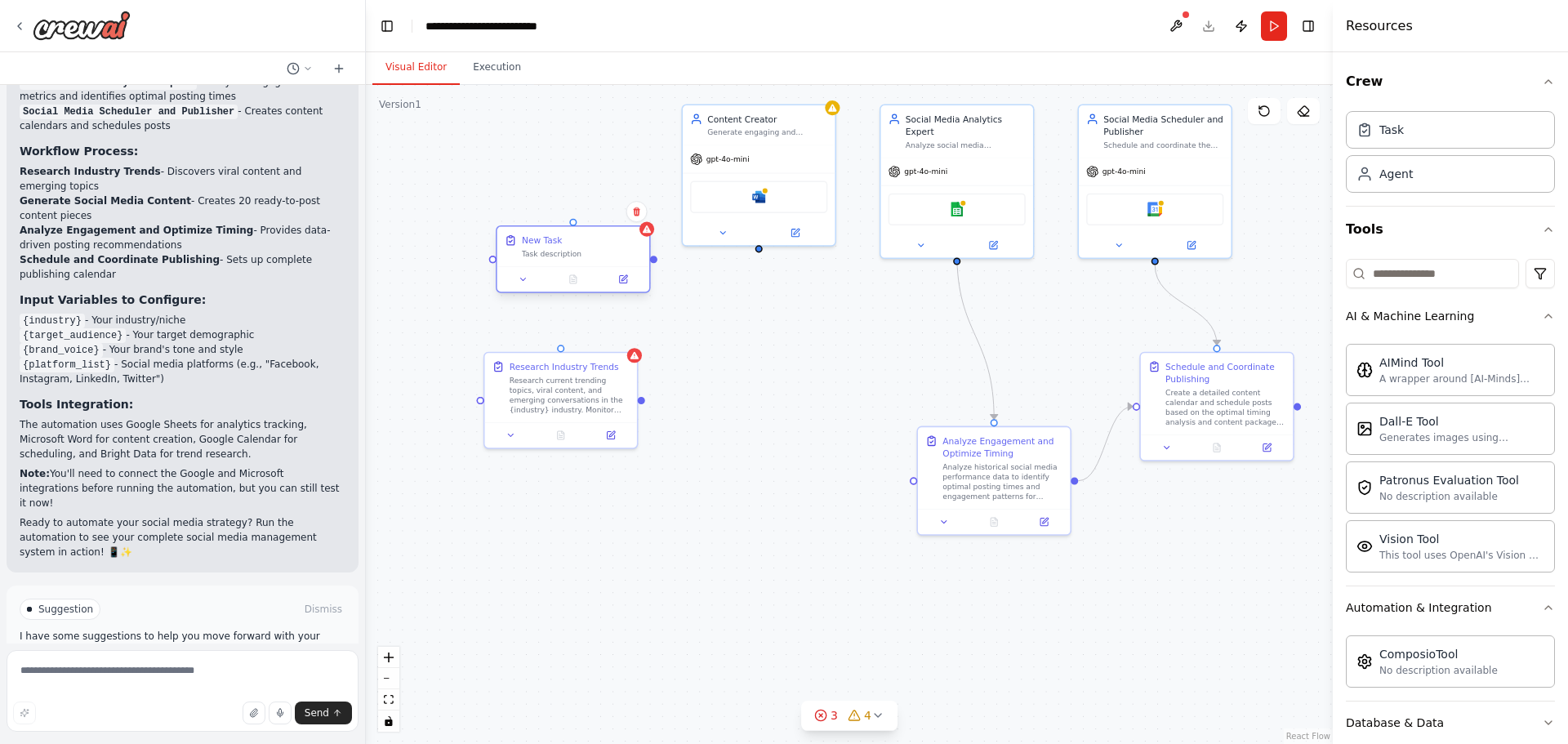
click at [635, 288] on div at bounding box center [573, 279] width 152 height 26
click at [624, 281] on icon at bounding box center [623, 279] width 7 height 7
click at [872, 424] on div "Drop tools here" at bounding box center [857, 441] width 152 height 45
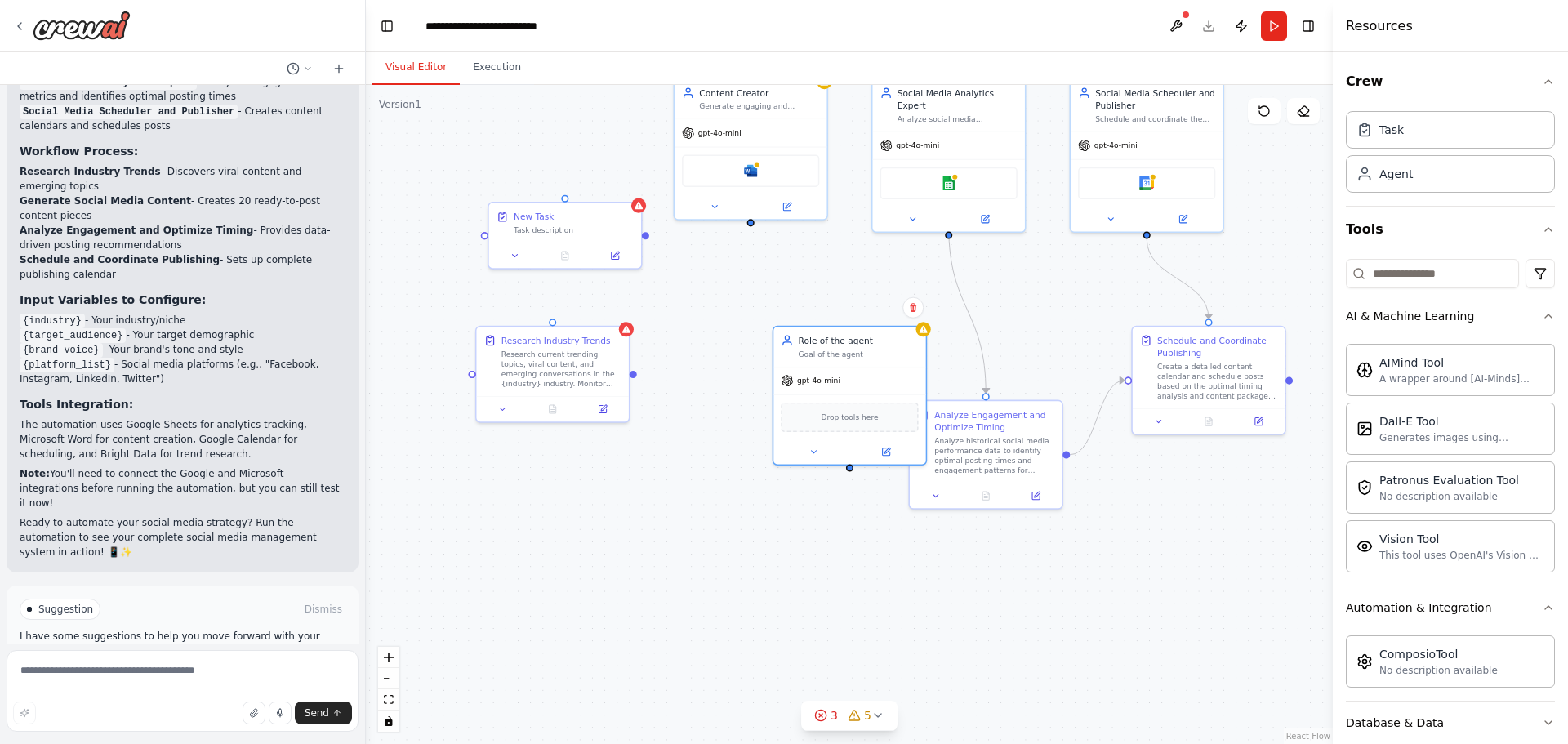
drag, startPoint x: 680, startPoint y: 352, endPoint x: 672, endPoint y: 326, distance: 27.2
click at [672, 326] on div ".deletable-edge-delete-btn { width: 20px; height: 20px; border: 0px solid #ffff…" at bounding box center [850, 415] width 967 height 660
click at [1015, 442] on div "Analyze historical social media performance data to identify optimal posting ti…" at bounding box center [995, 454] width 120 height 40
drag, startPoint x: 1015, startPoint y: 442, endPoint x: 638, endPoint y: 523, distance: 385.6
click at [638, 523] on div "Analyze historical social media performance data to identify optimal posting ti…" at bounding box center [624, 528] width 120 height 40
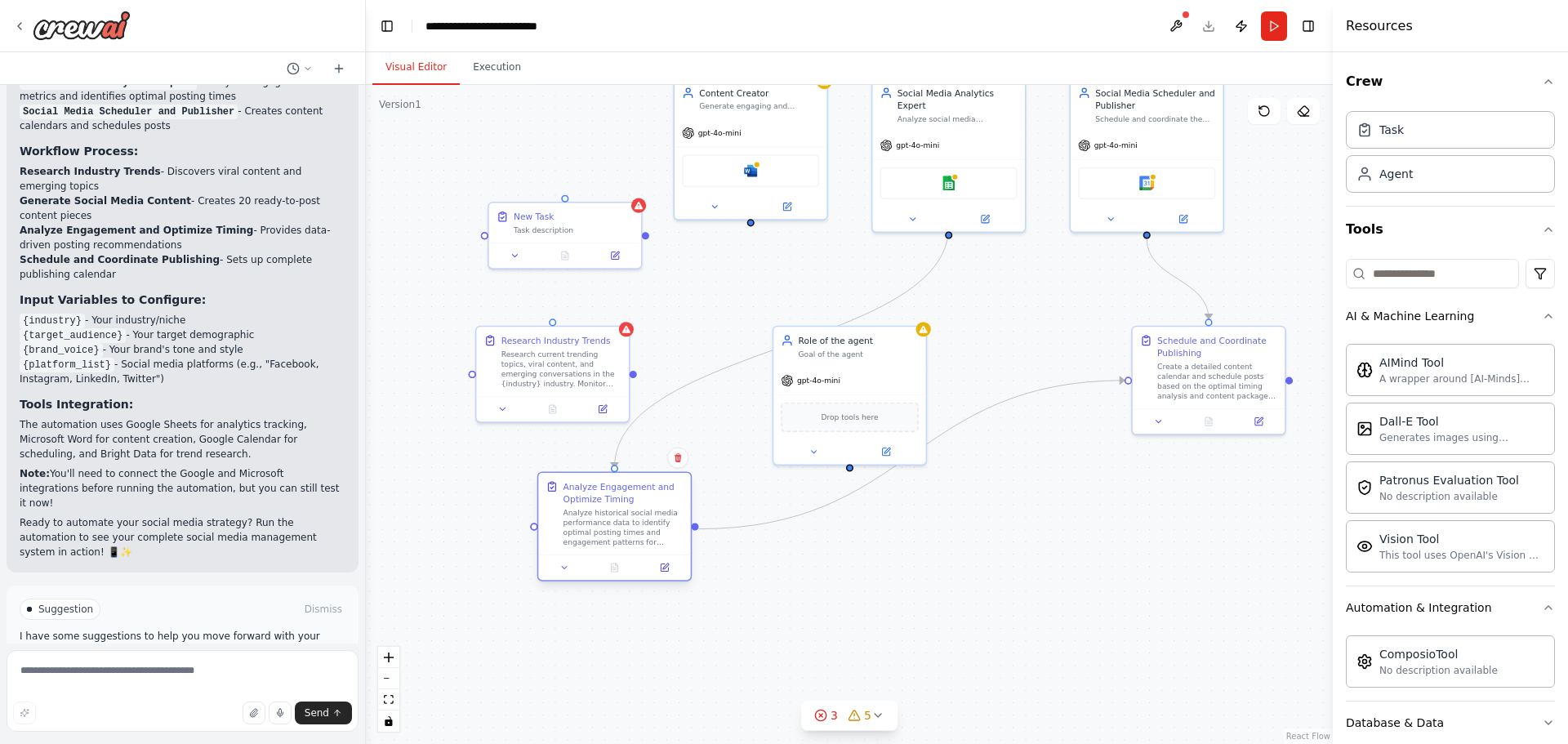
click at [645, 520] on div "Analyze historical social media performance data to identify optimal posting ti…" at bounding box center [624, 528] width 120 height 40
click at [670, 574] on button at bounding box center [665, 567] width 42 height 15
